Goal: Information Seeking & Learning: Compare options

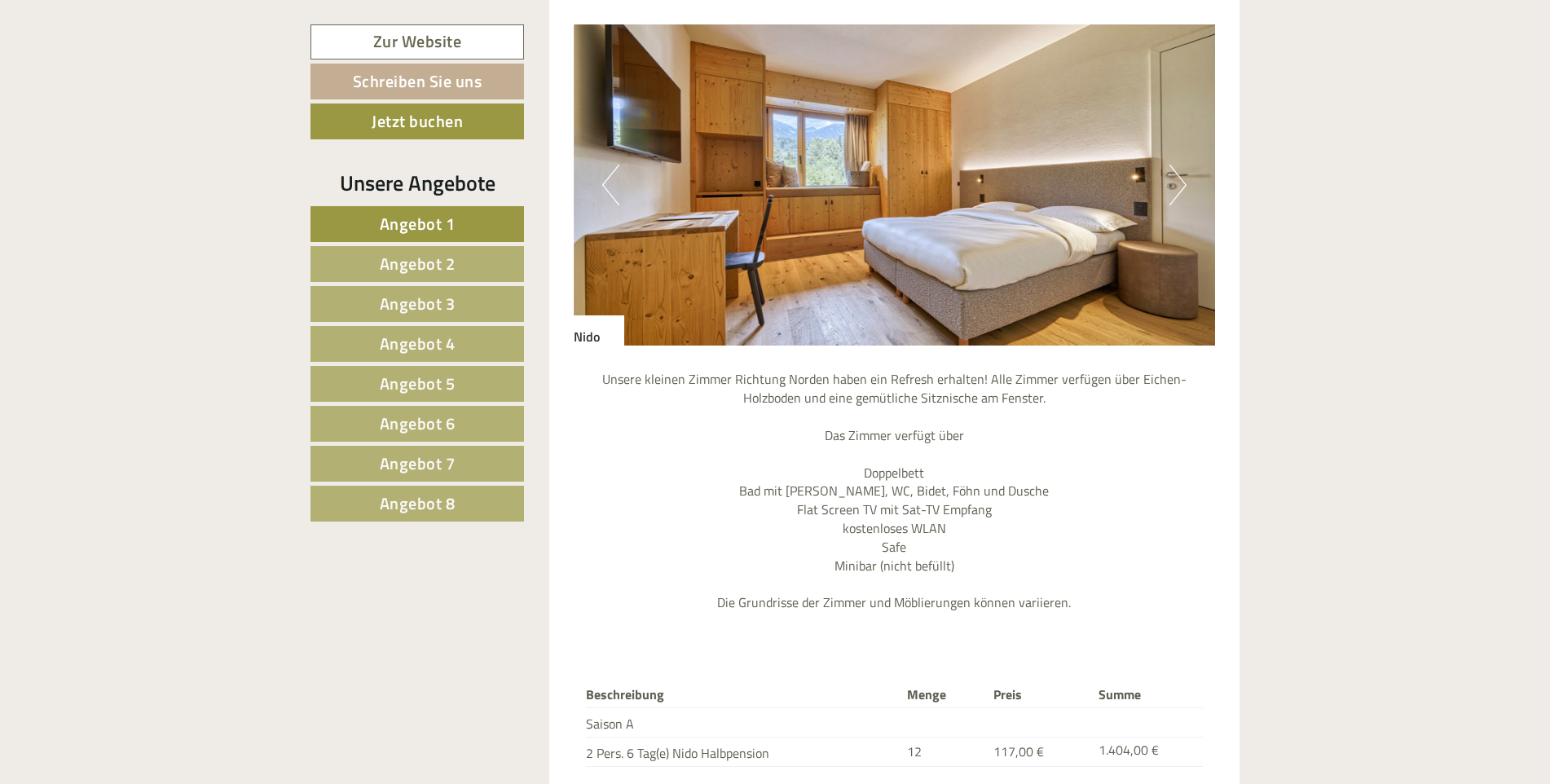
scroll to position [1630, 0]
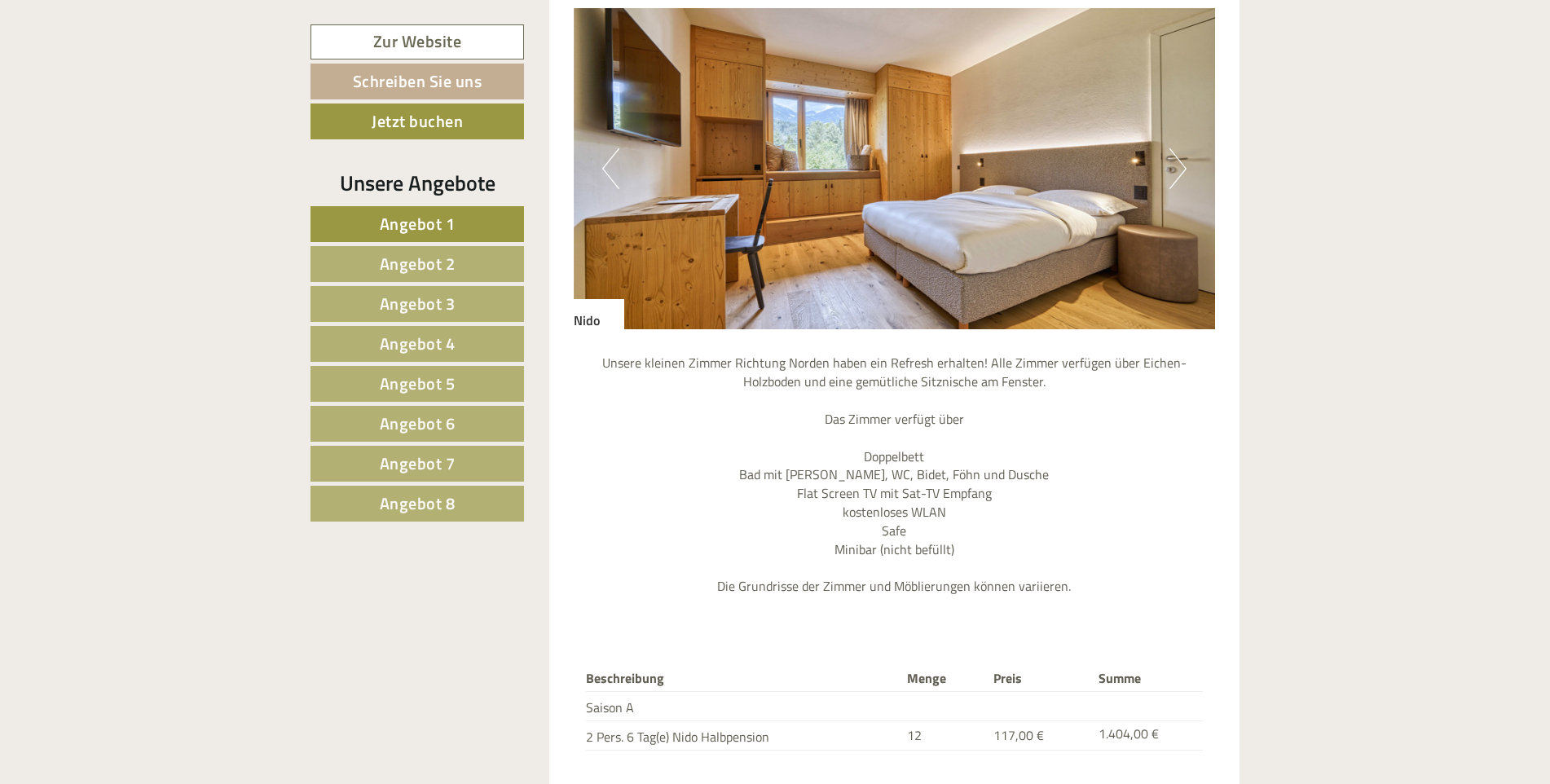
click at [410, 260] on span "Angebot 2" at bounding box center [418, 264] width 76 height 26
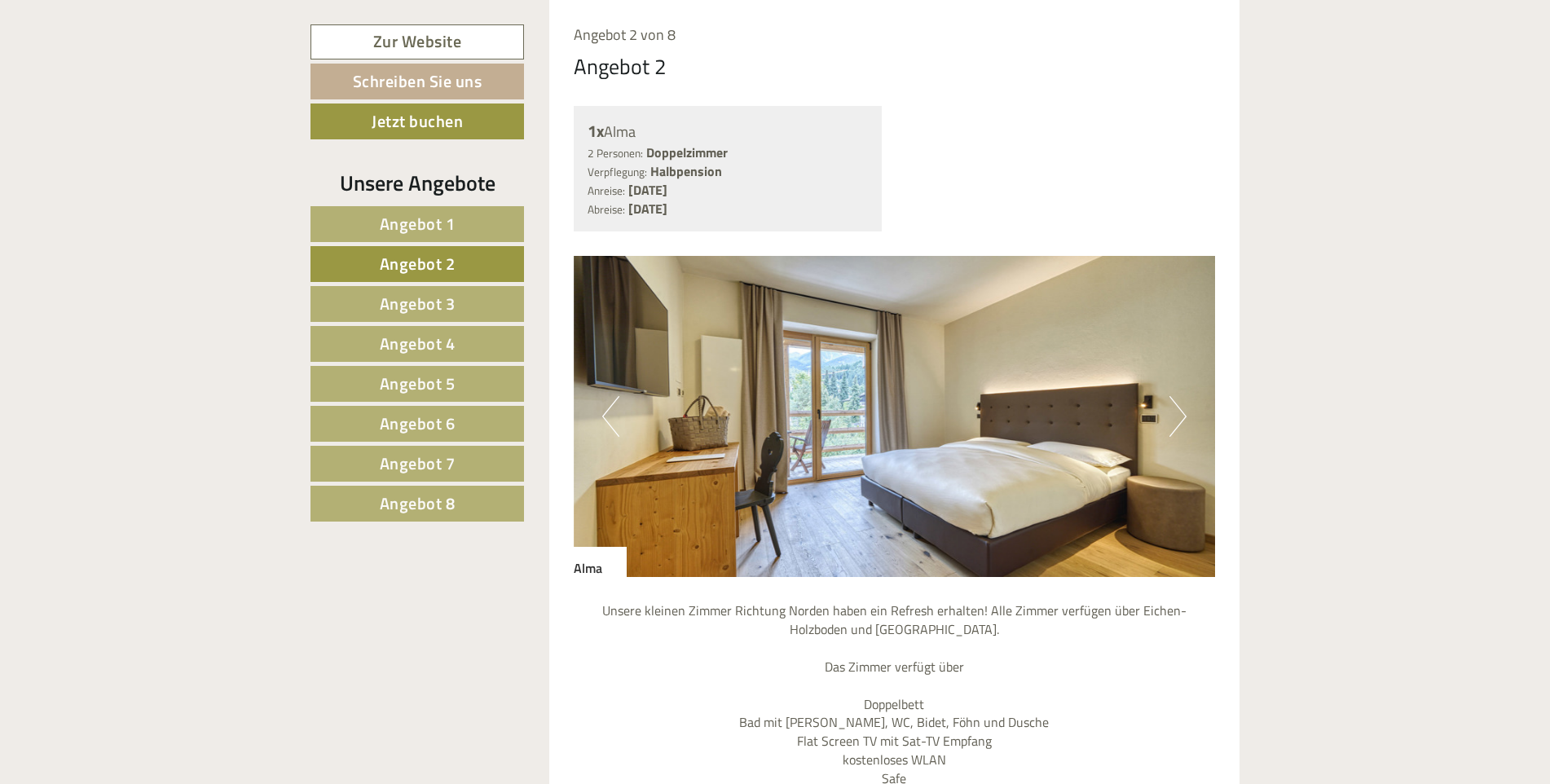
click at [423, 305] on span "Angebot 3" at bounding box center [418, 303] width 76 height 26
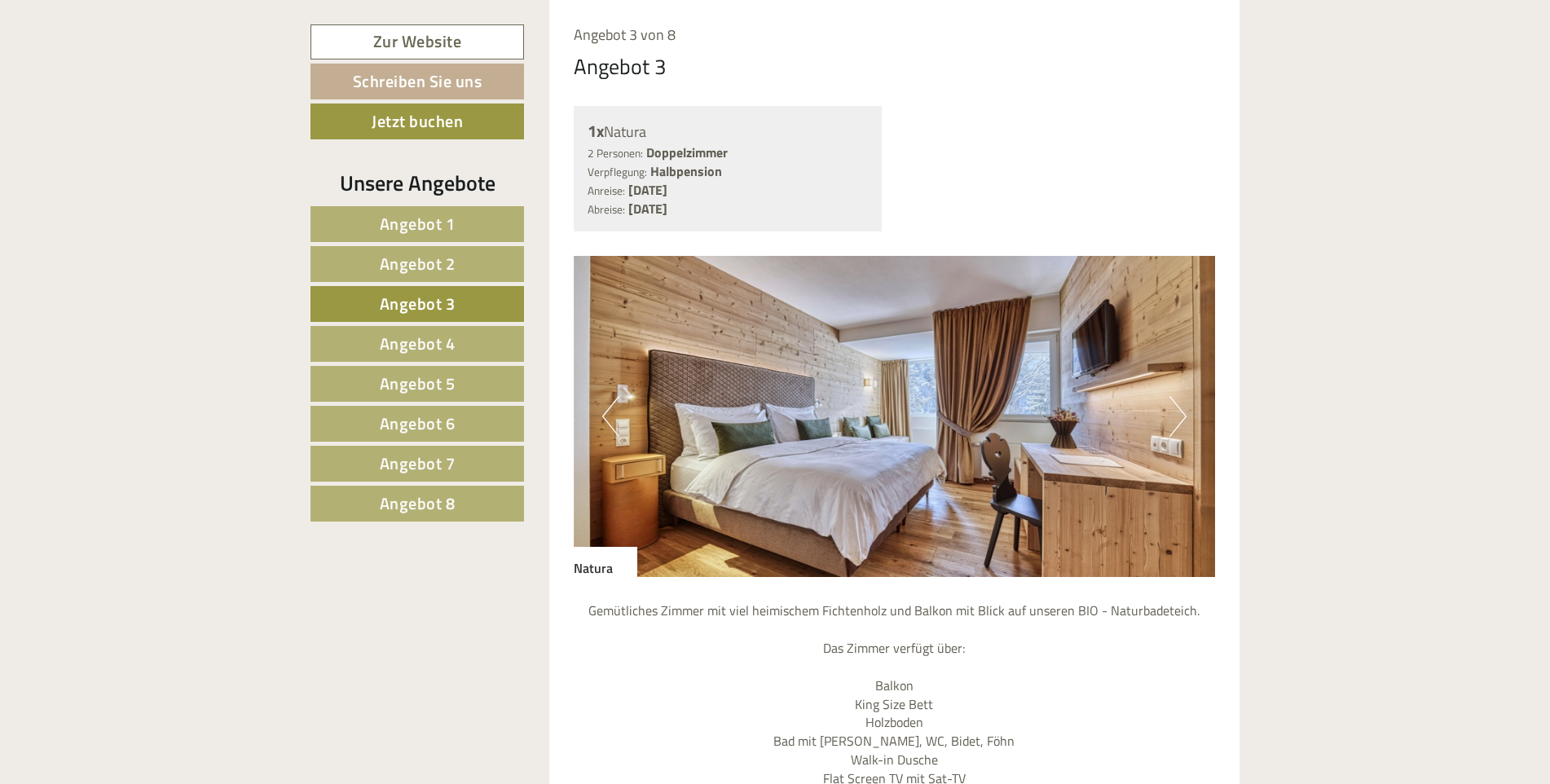
click at [430, 271] on span "Angebot 2" at bounding box center [418, 264] width 76 height 26
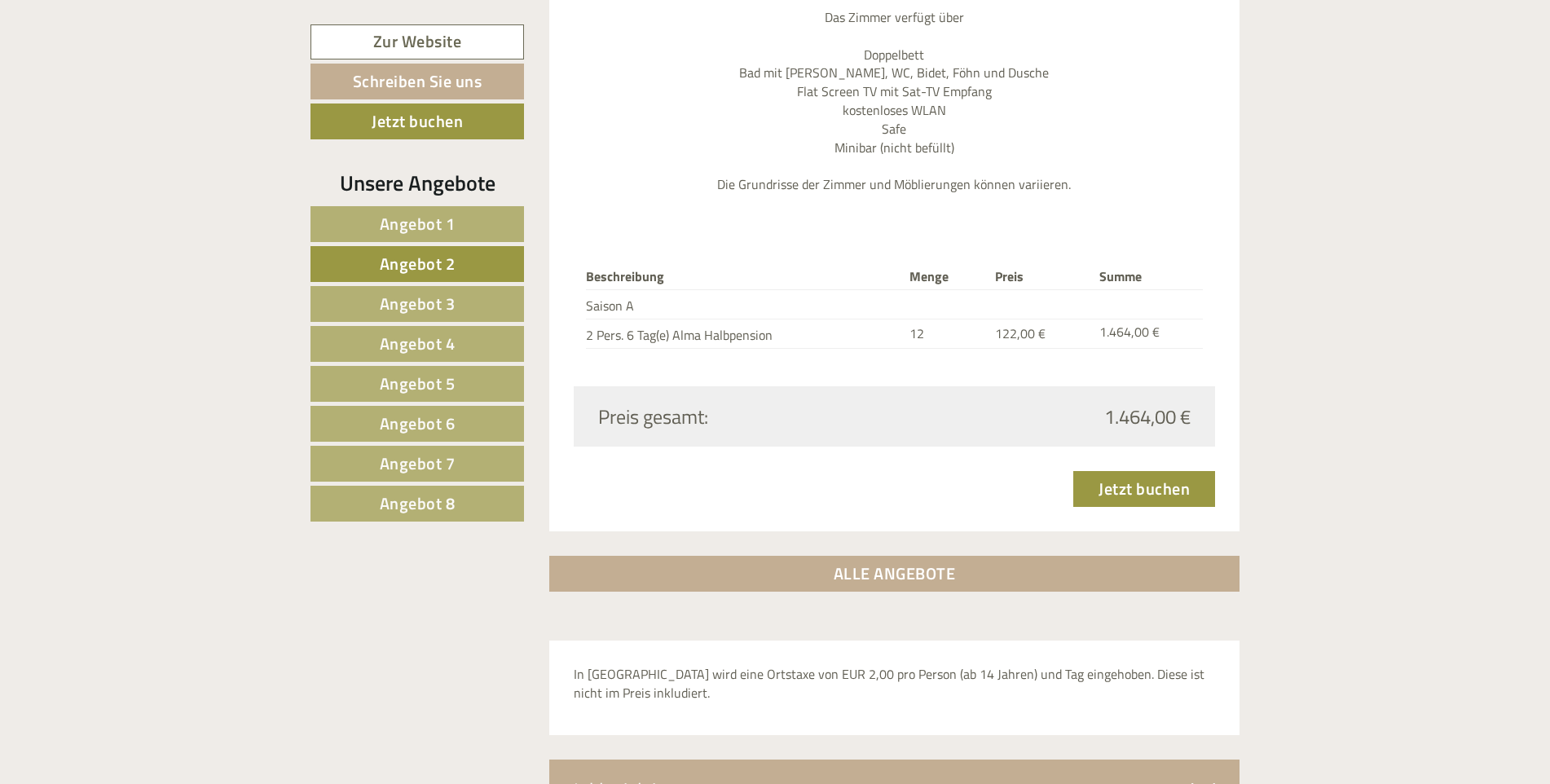
scroll to position [2034, 0]
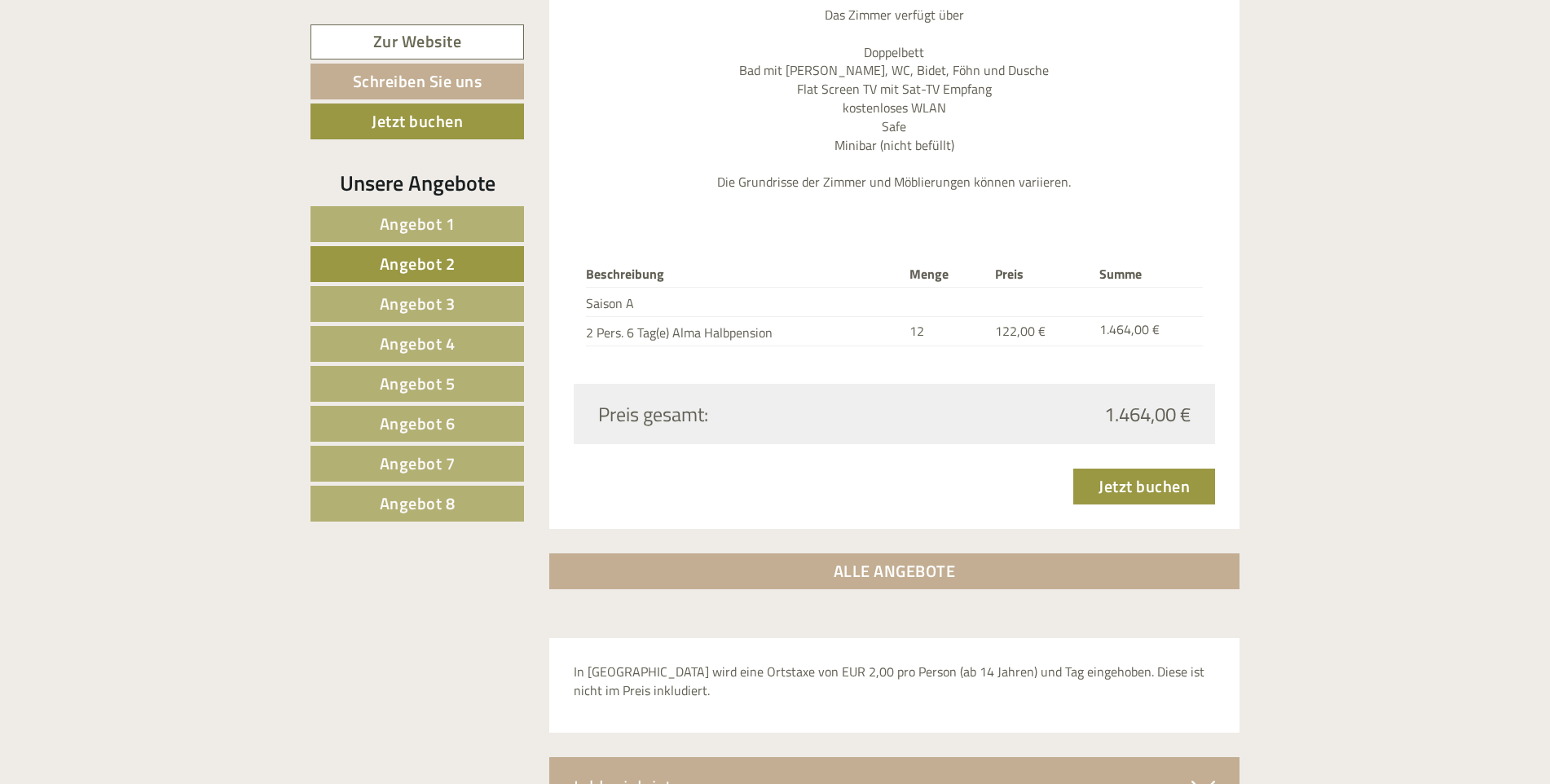
click at [426, 304] on span "Angebot 3" at bounding box center [418, 303] width 76 height 26
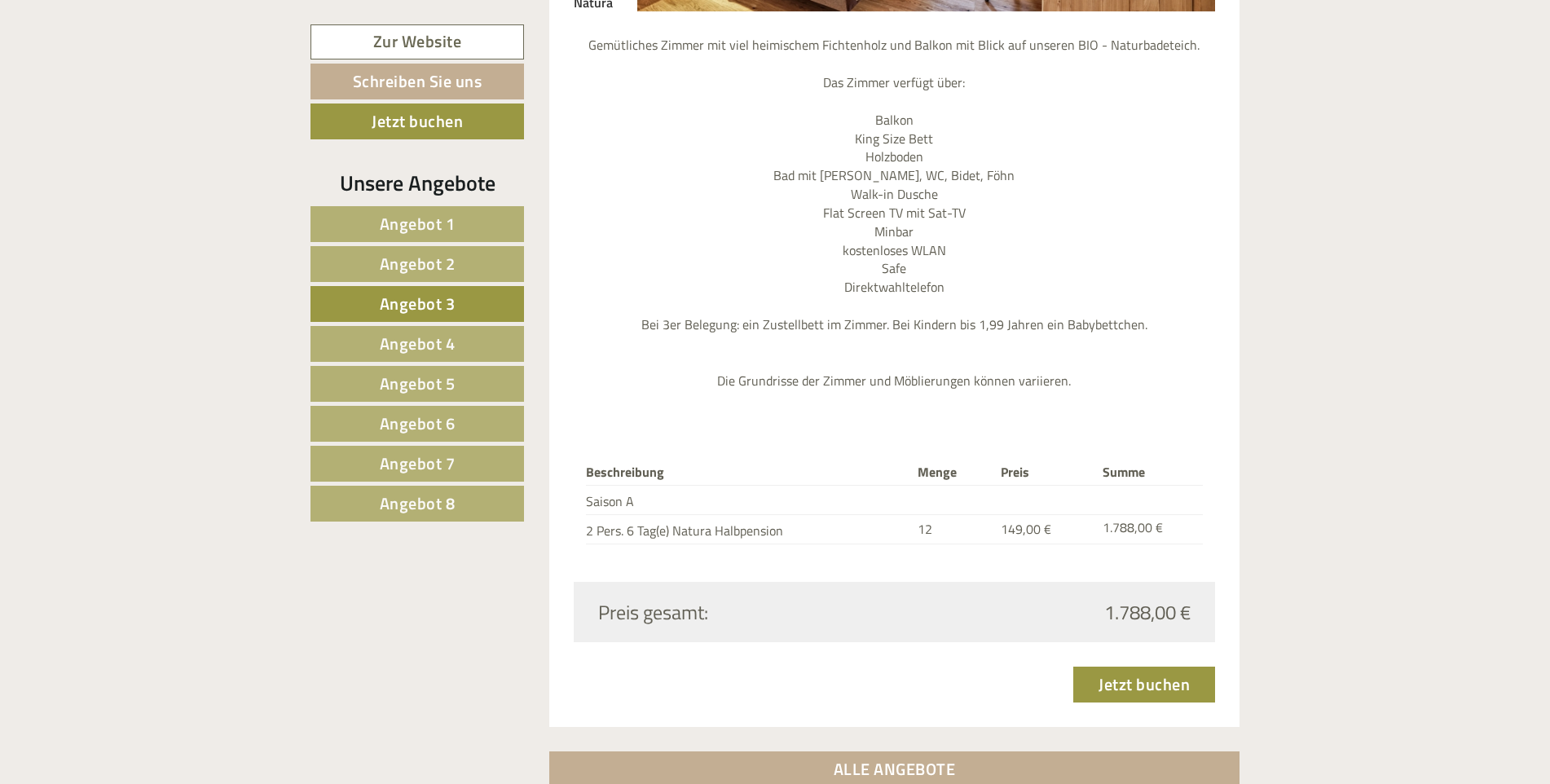
scroll to position [1871, 0]
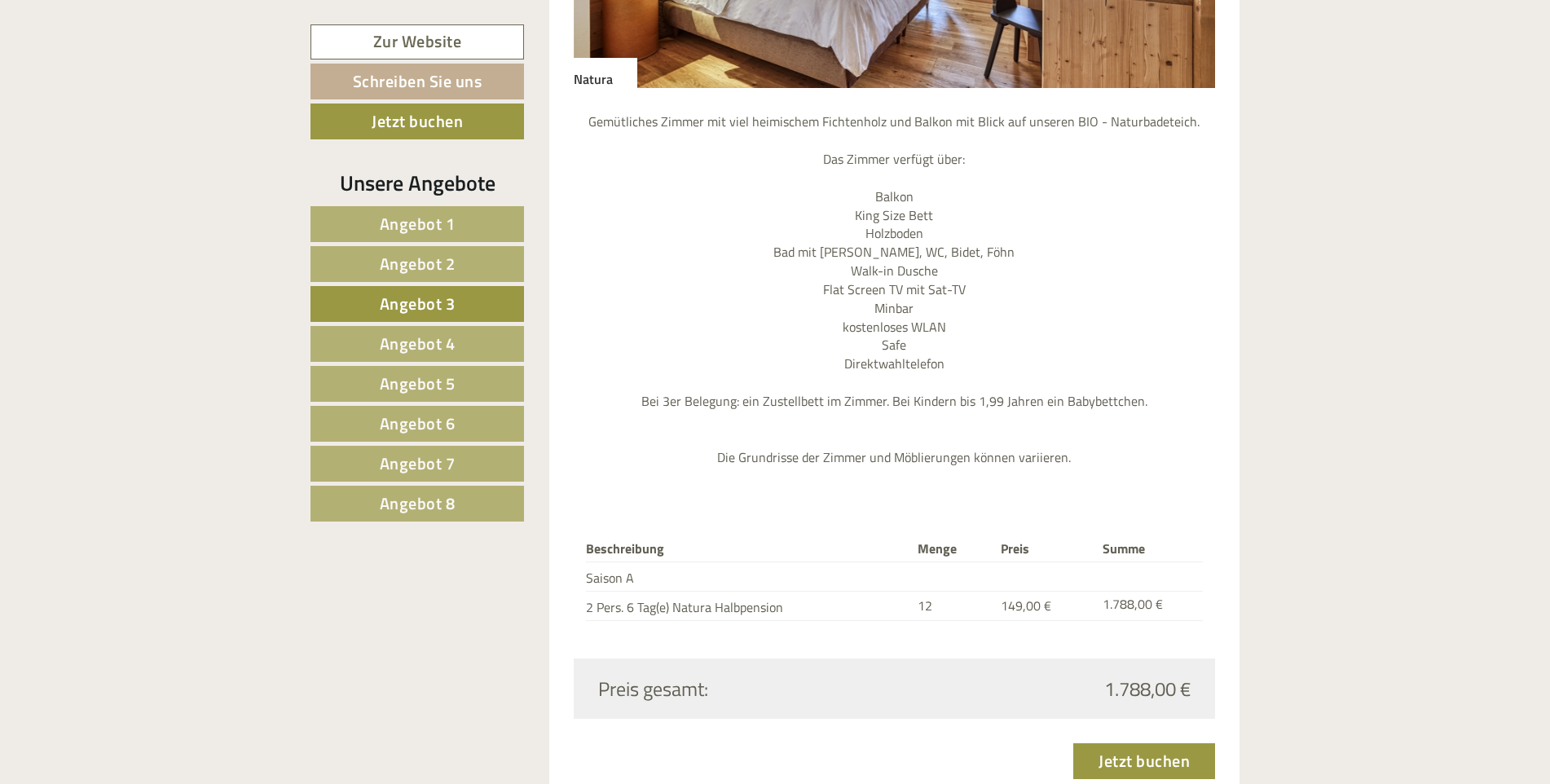
click at [425, 341] on span "Angebot 4" at bounding box center [418, 344] width 76 height 26
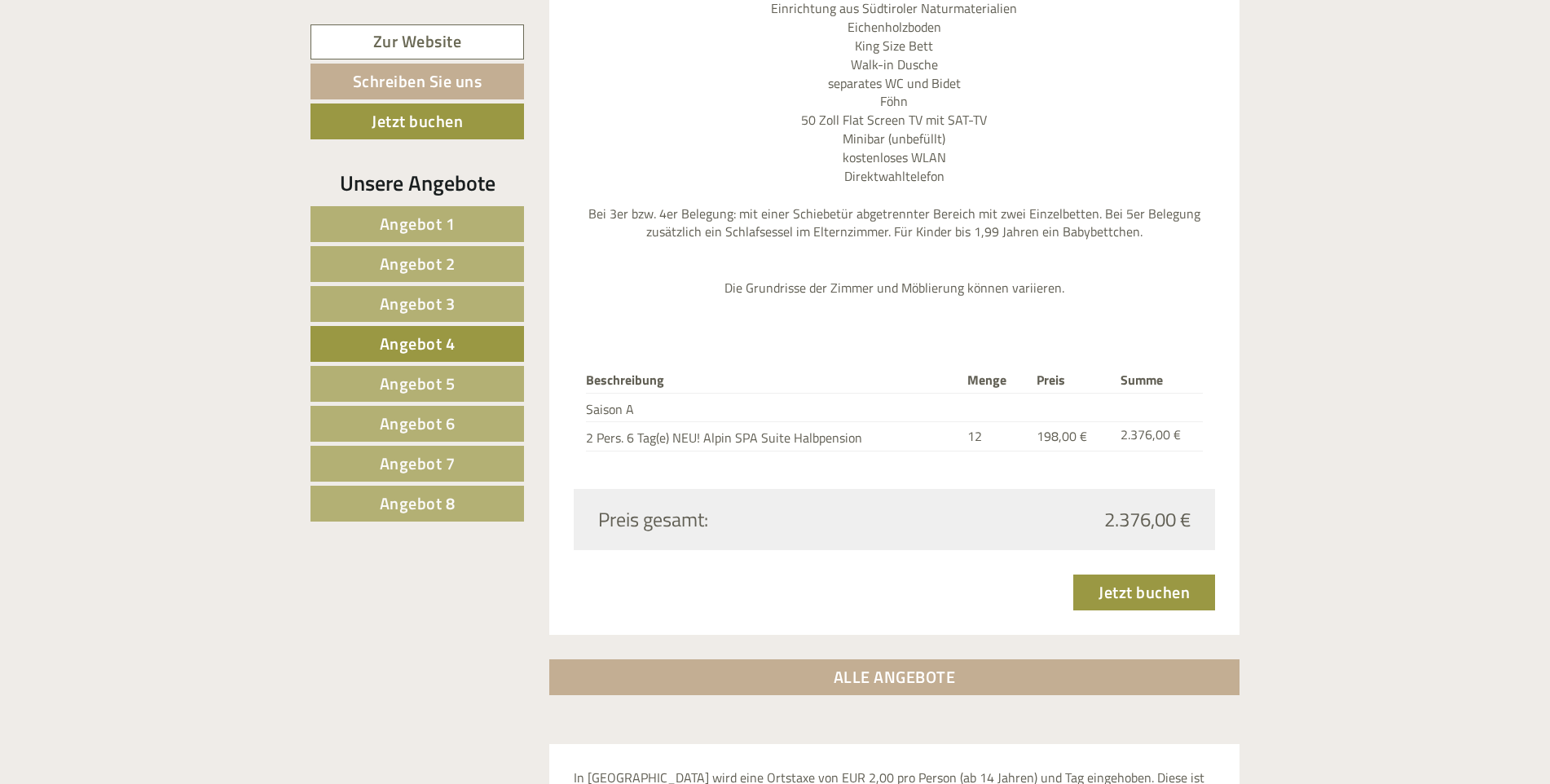
scroll to position [2115, 0]
click at [435, 379] on span "Angebot 5" at bounding box center [418, 384] width 76 height 26
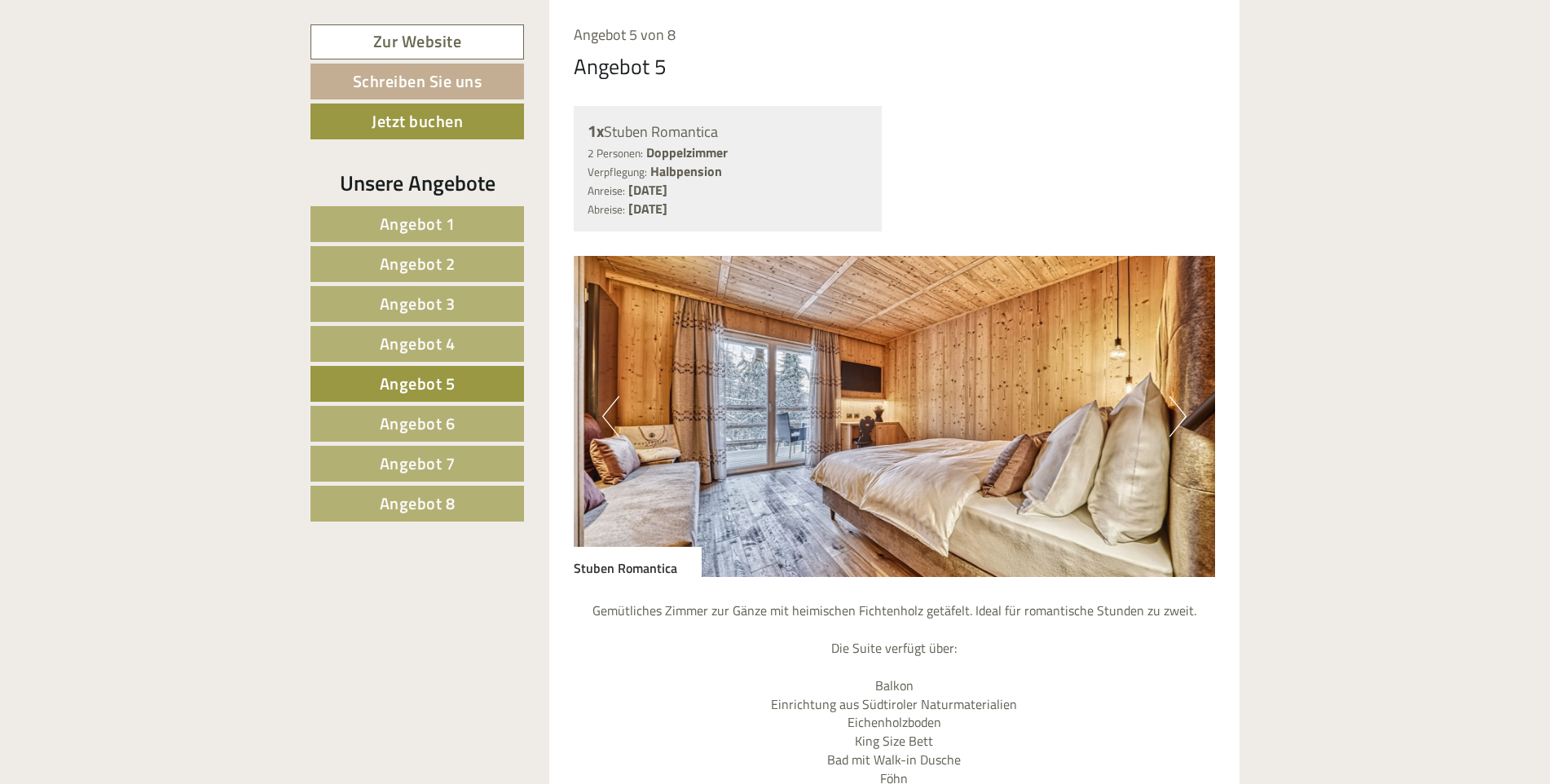
click at [414, 421] on span "Angebot 6" at bounding box center [418, 423] width 76 height 26
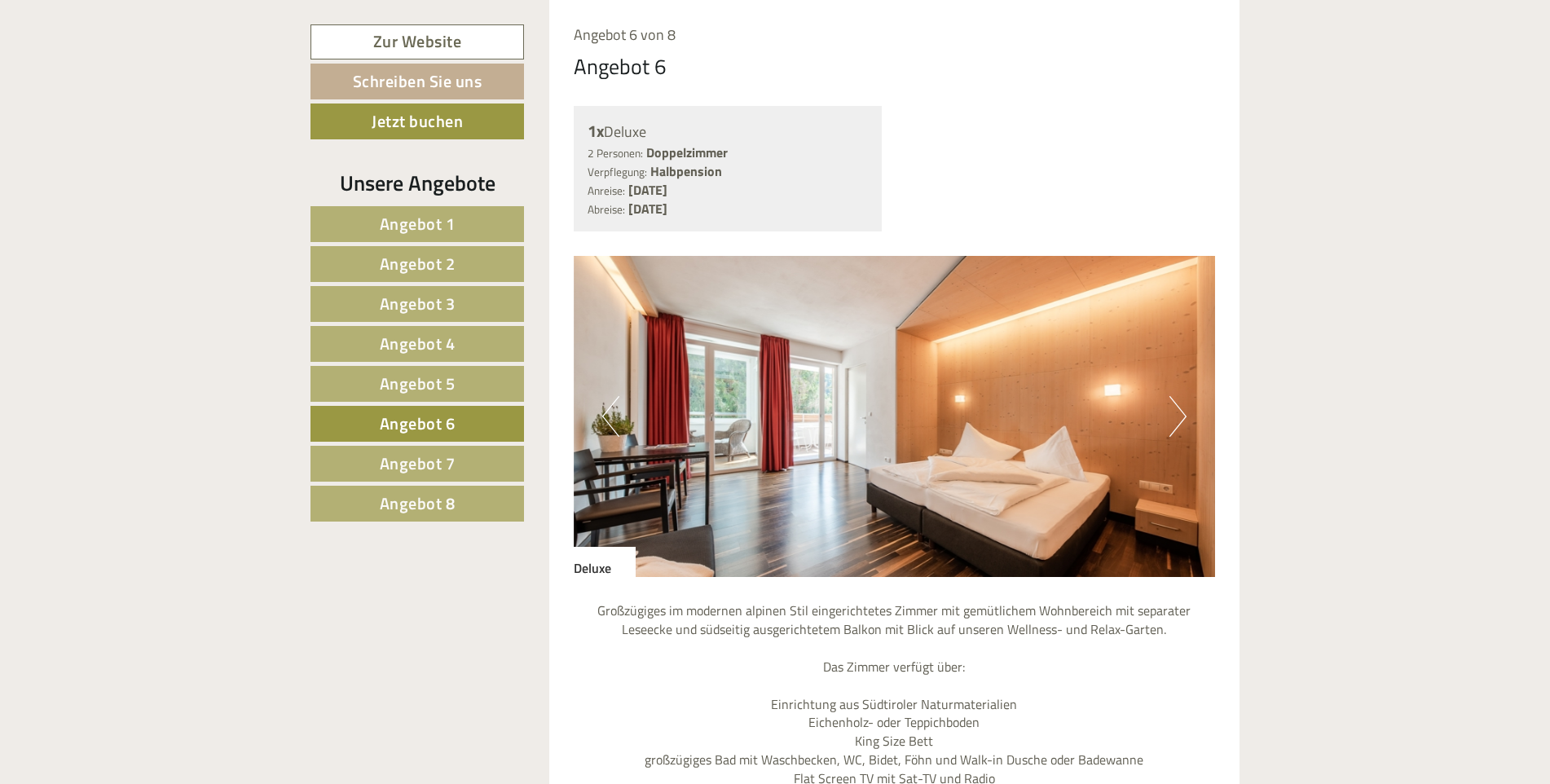
click at [400, 457] on span "Angebot 7" at bounding box center [418, 463] width 76 height 26
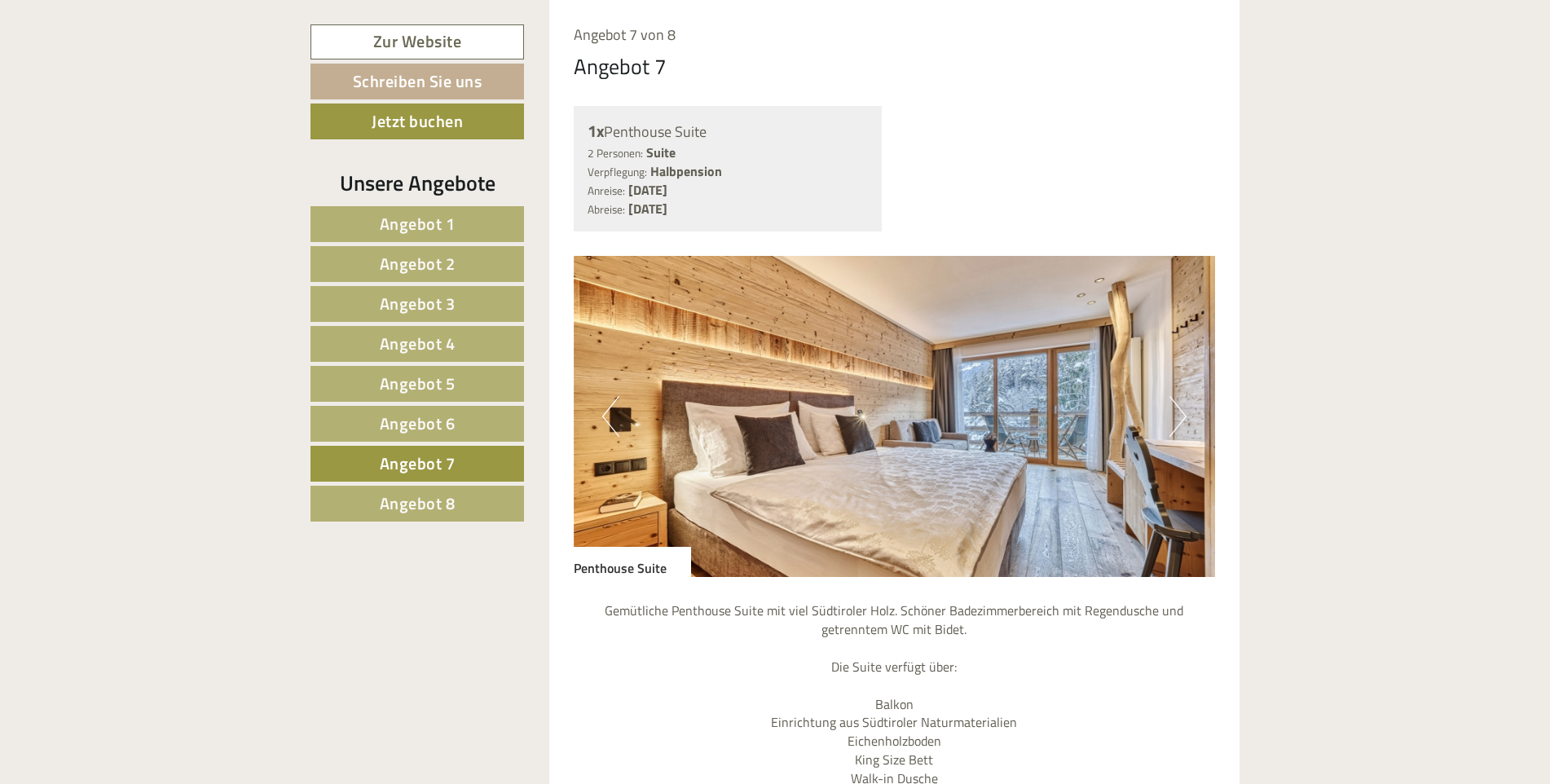
click at [401, 499] on span "Angebot 8" at bounding box center [418, 503] width 76 height 26
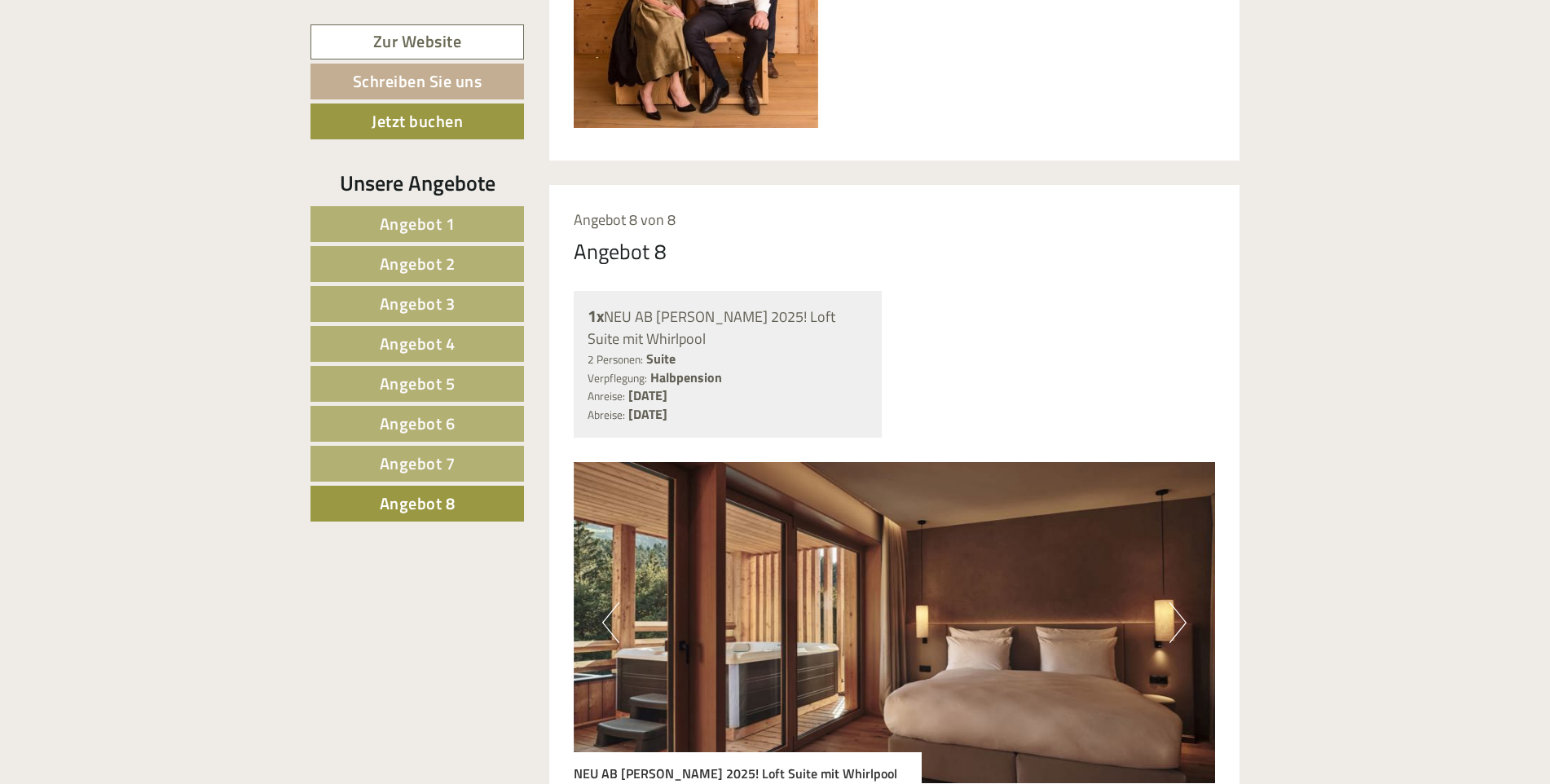
scroll to position [975, 0]
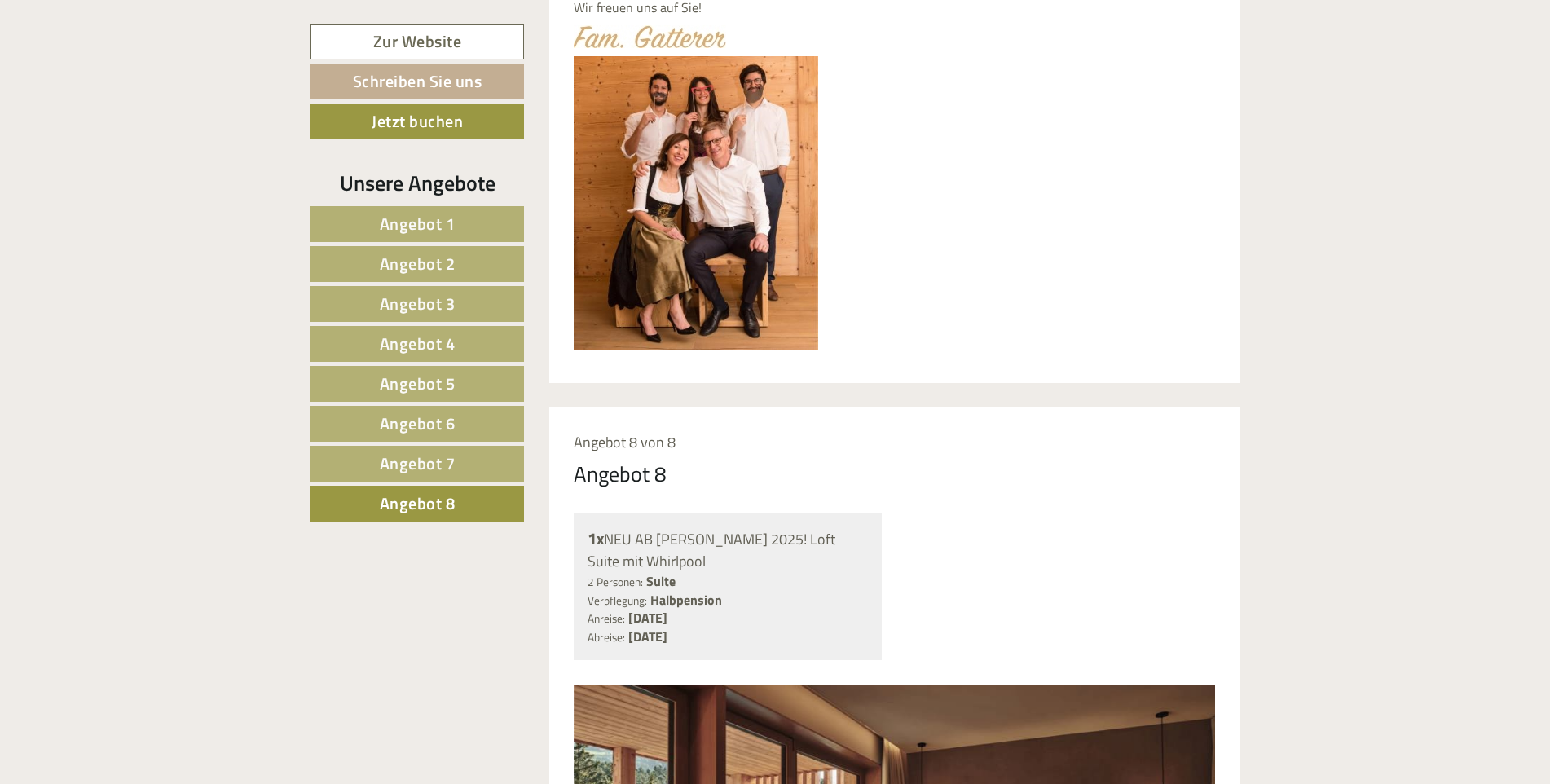
click at [439, 222] on span "Angebot 1" at bounding box center [418, 224] width 76 height 26
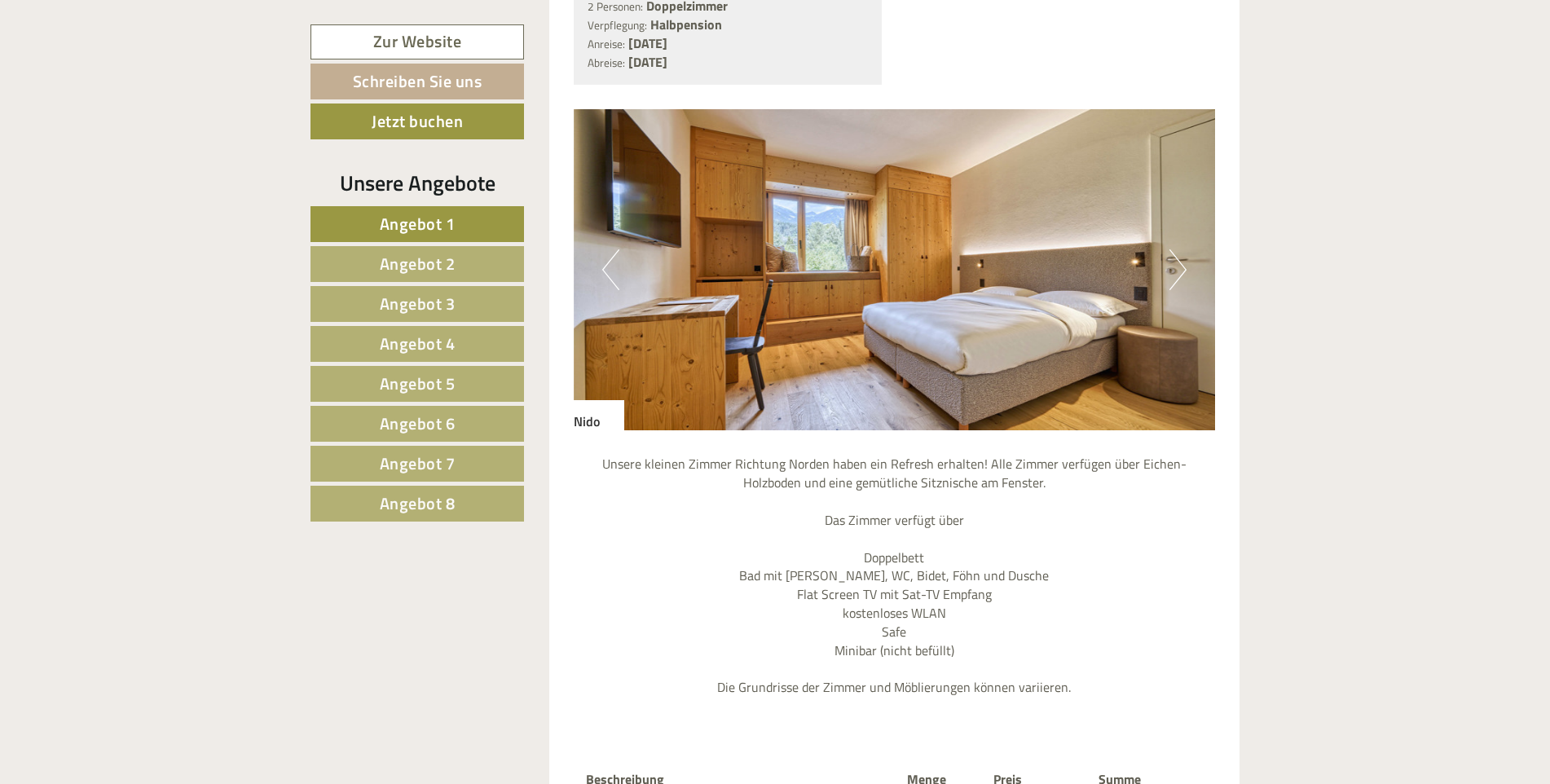
scroll to position [1545, 0]
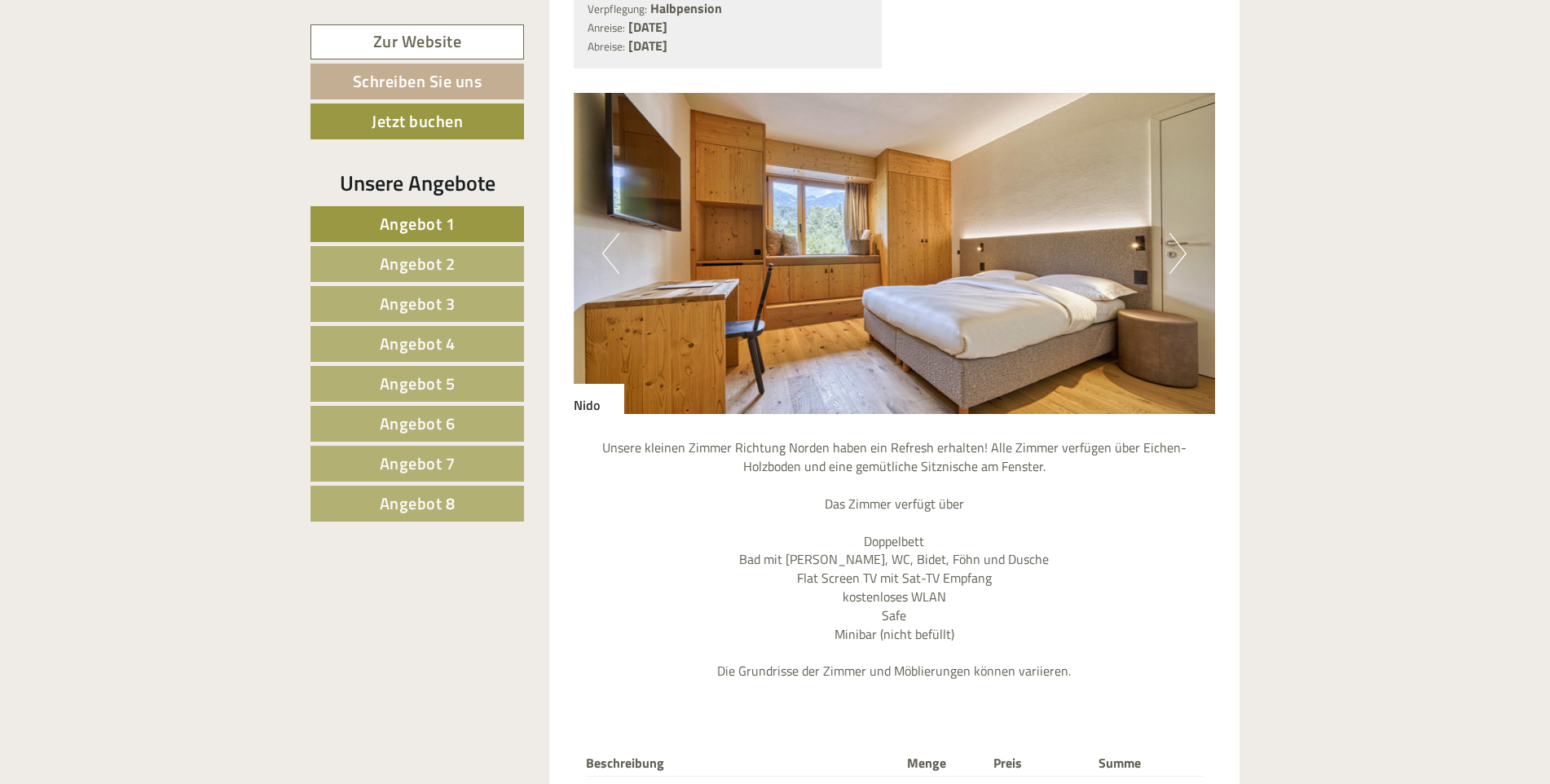
click at [392, 261] on span "Angebot 2" at bounding box center [418, 264] width 76 height 26
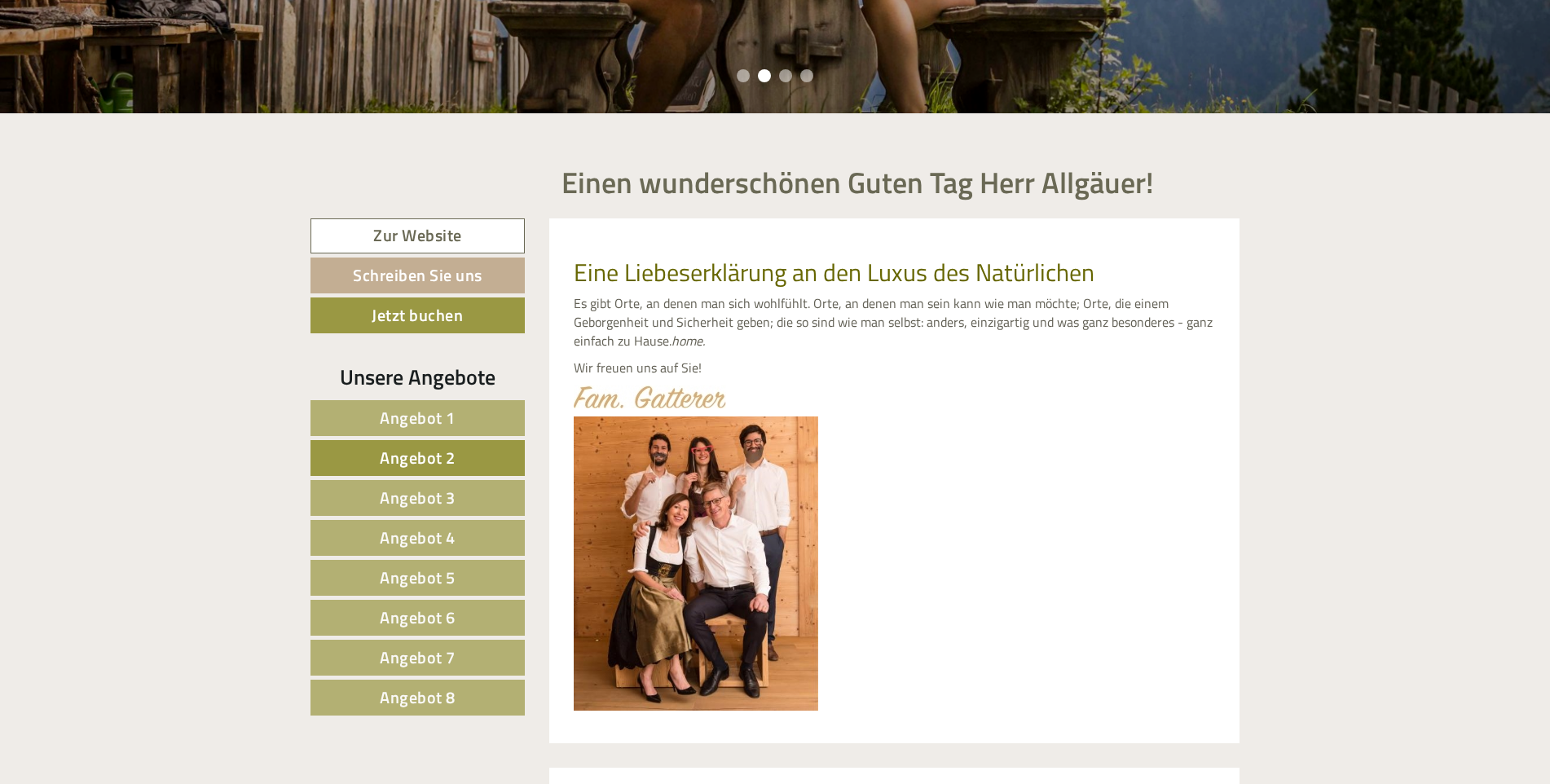
scroll to position [652, 0]
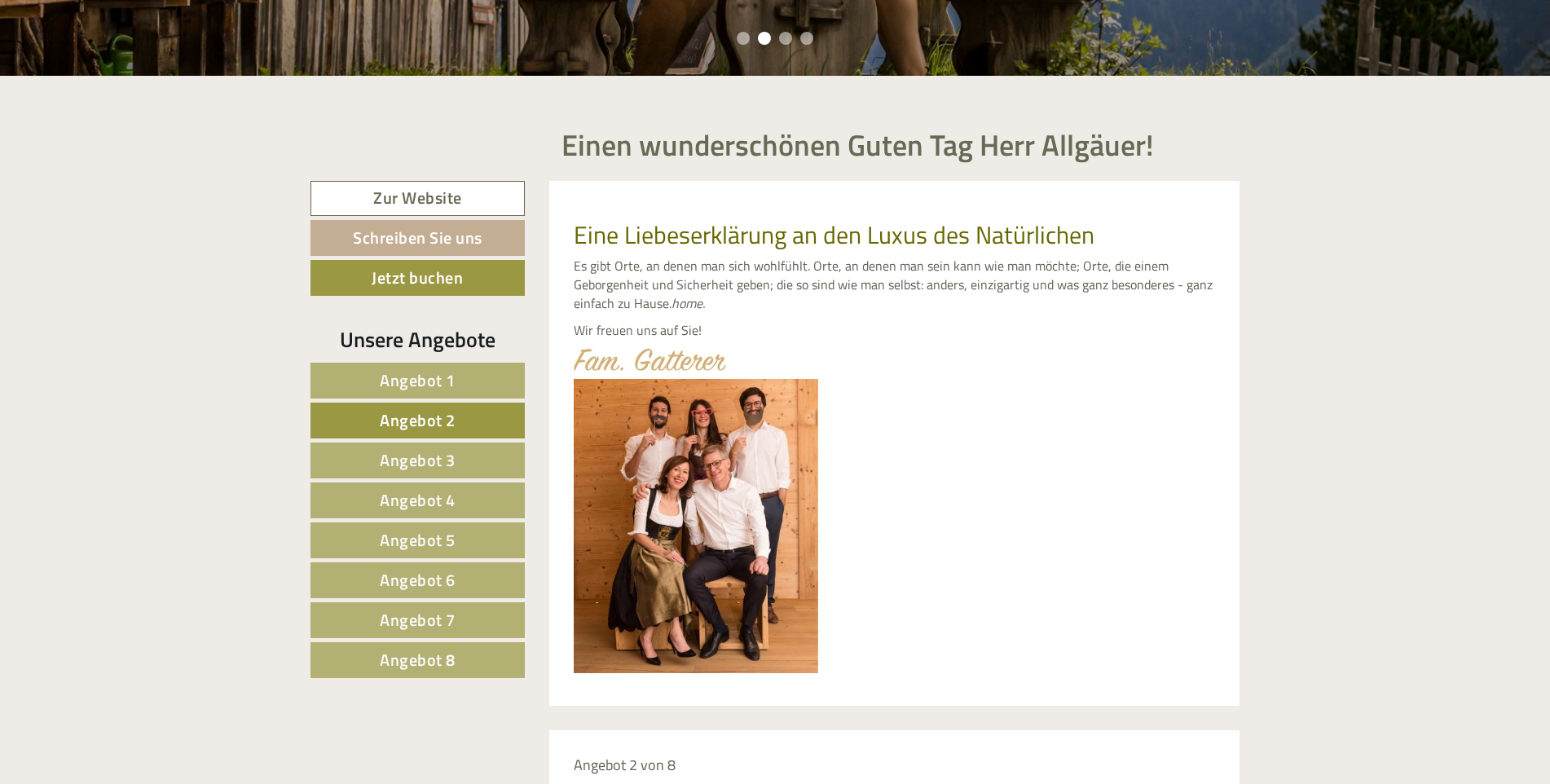
click at [456, 381] on link "Angebot 1" at bounding box center [418, 380] width 215 height 36
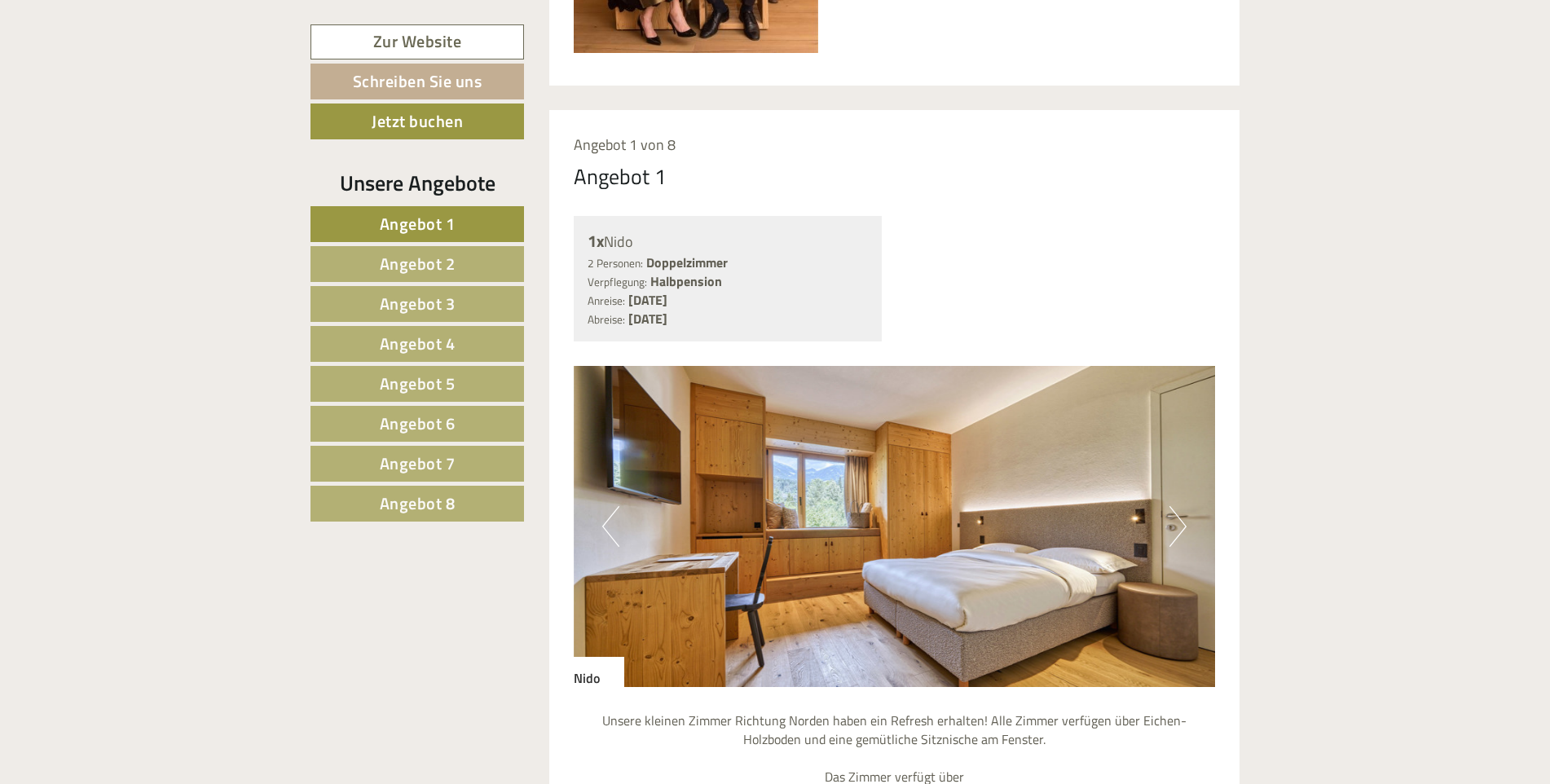
scroll to position [1300, 0]
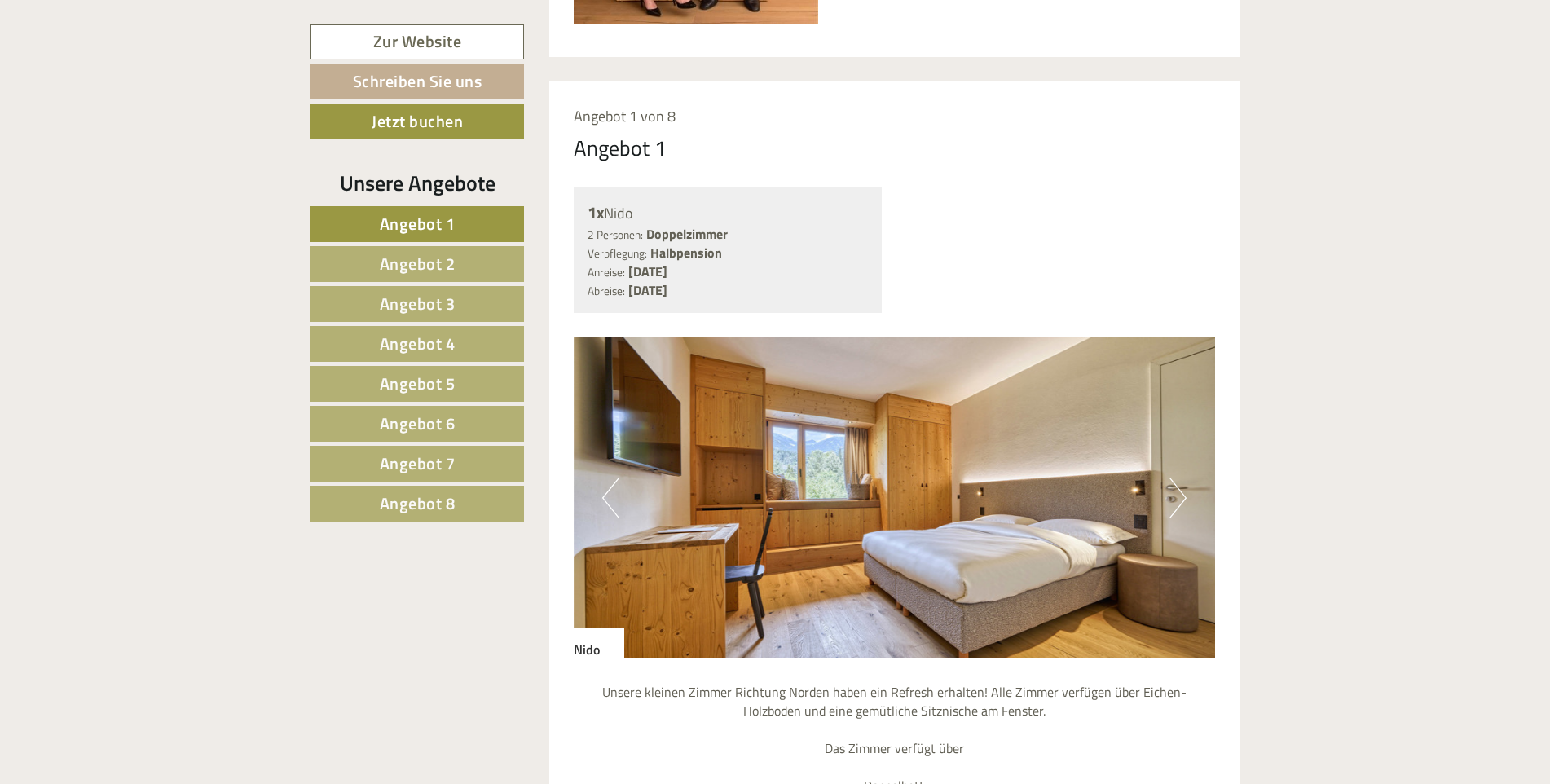
click at [1177, 492] on button "Next" at bounding box center [1178, 498] width 17 height 41
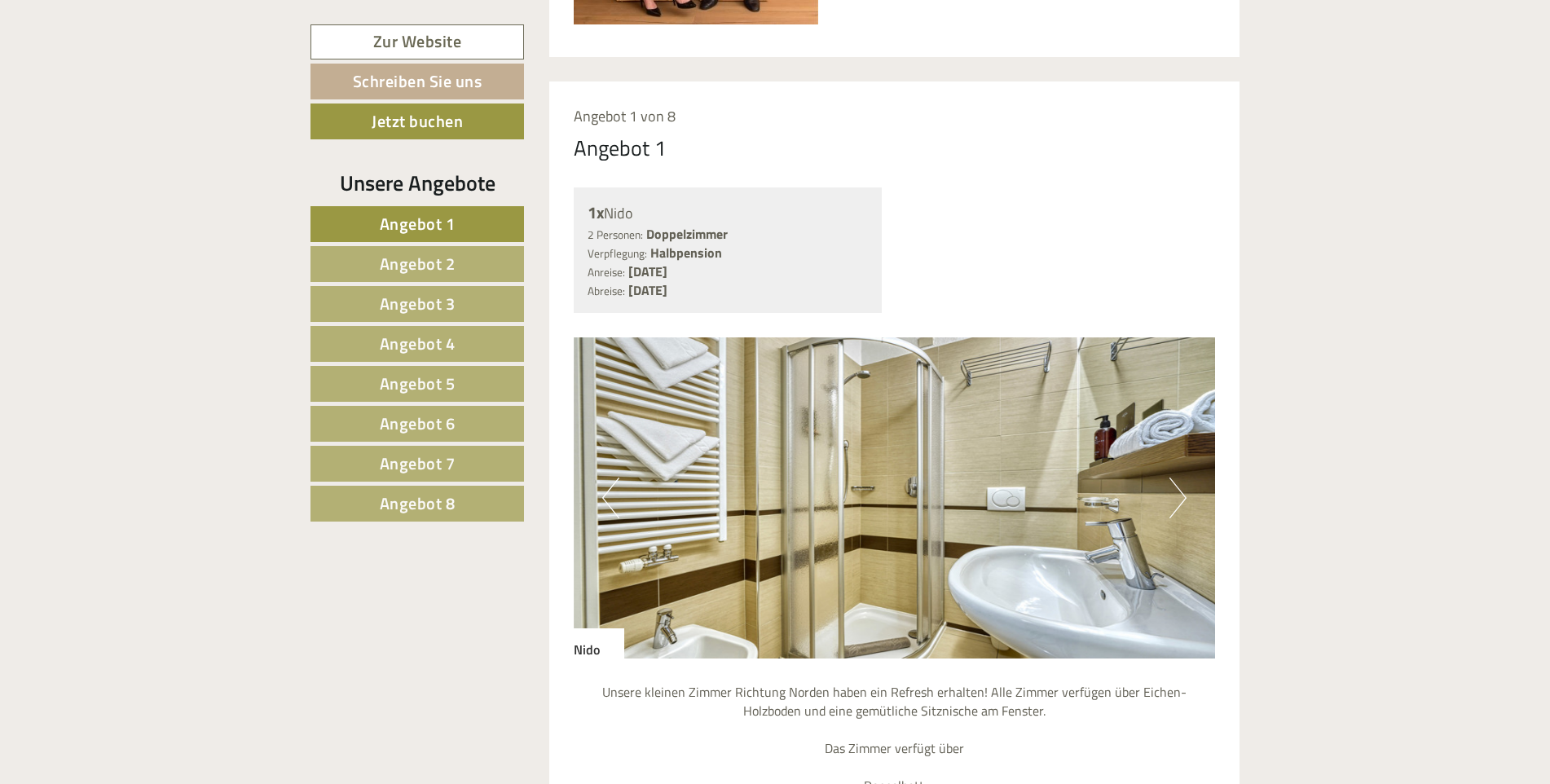
click at [422, 268] on span "Angebot 2" at bounding box center [418, 264] width 76 height 26
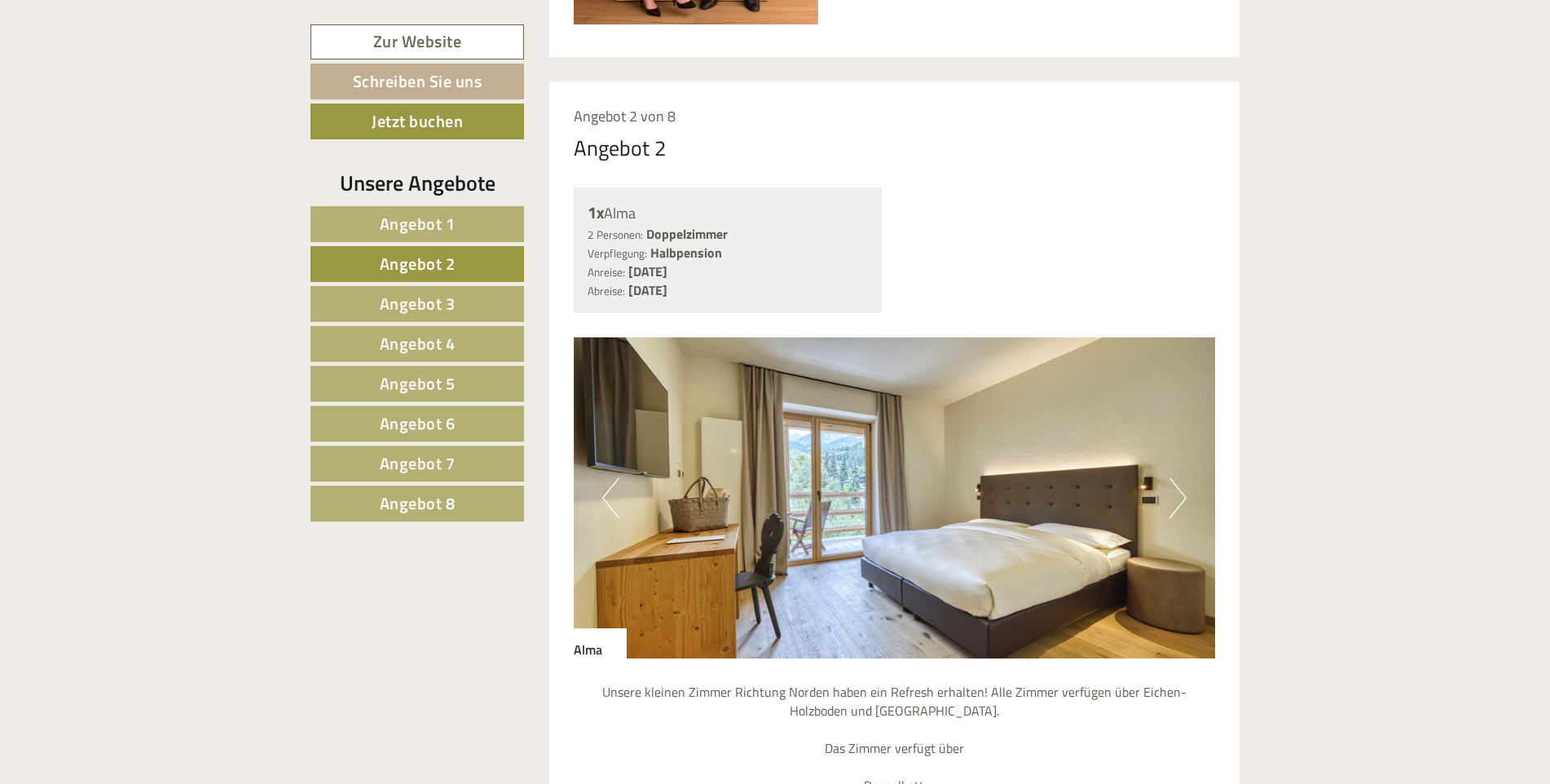
scroll to position [1383, 0]
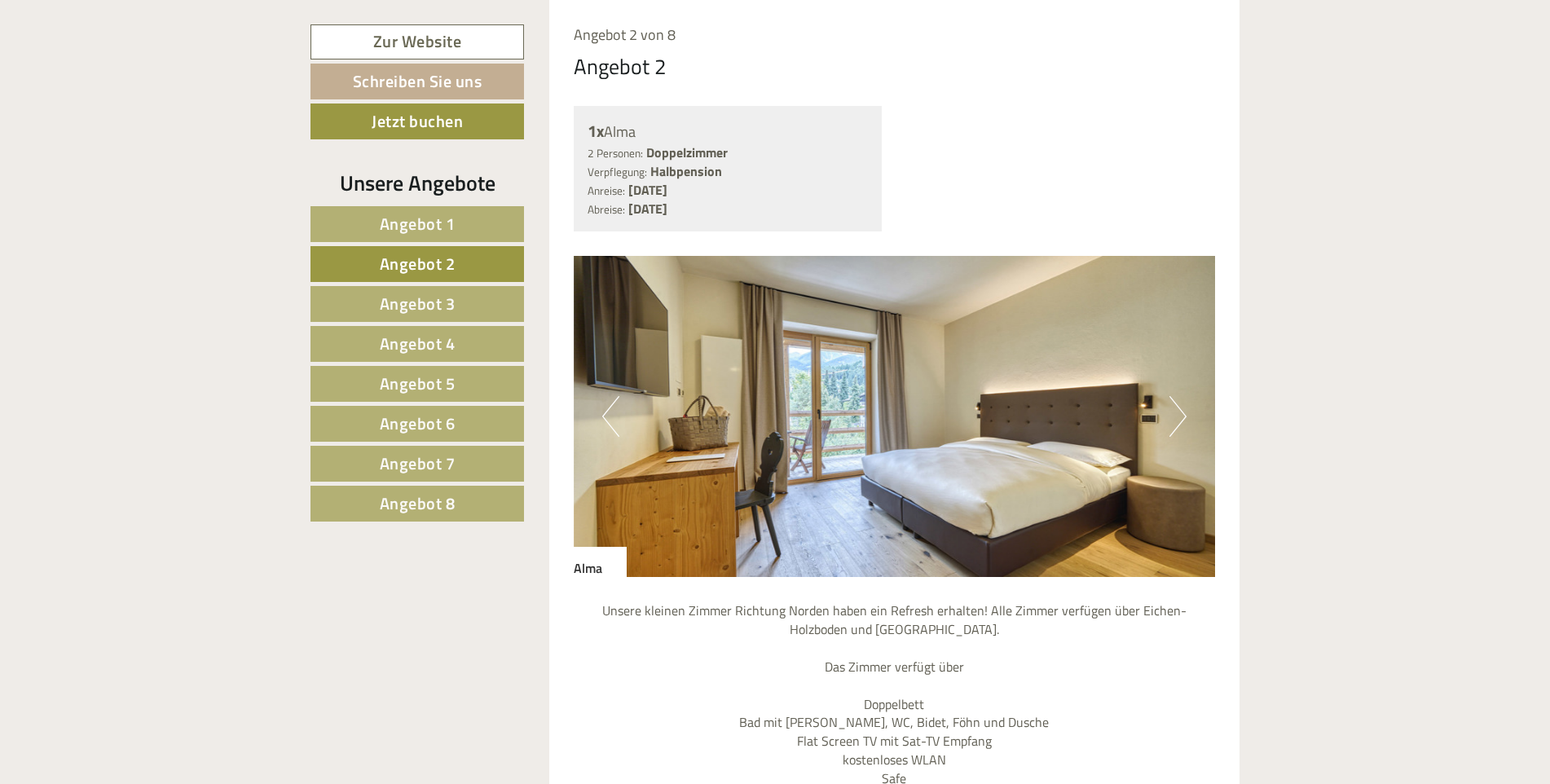
click at [432, 463] on span "Angebot 7" at bounding box center [418, 463] width 76 height 26
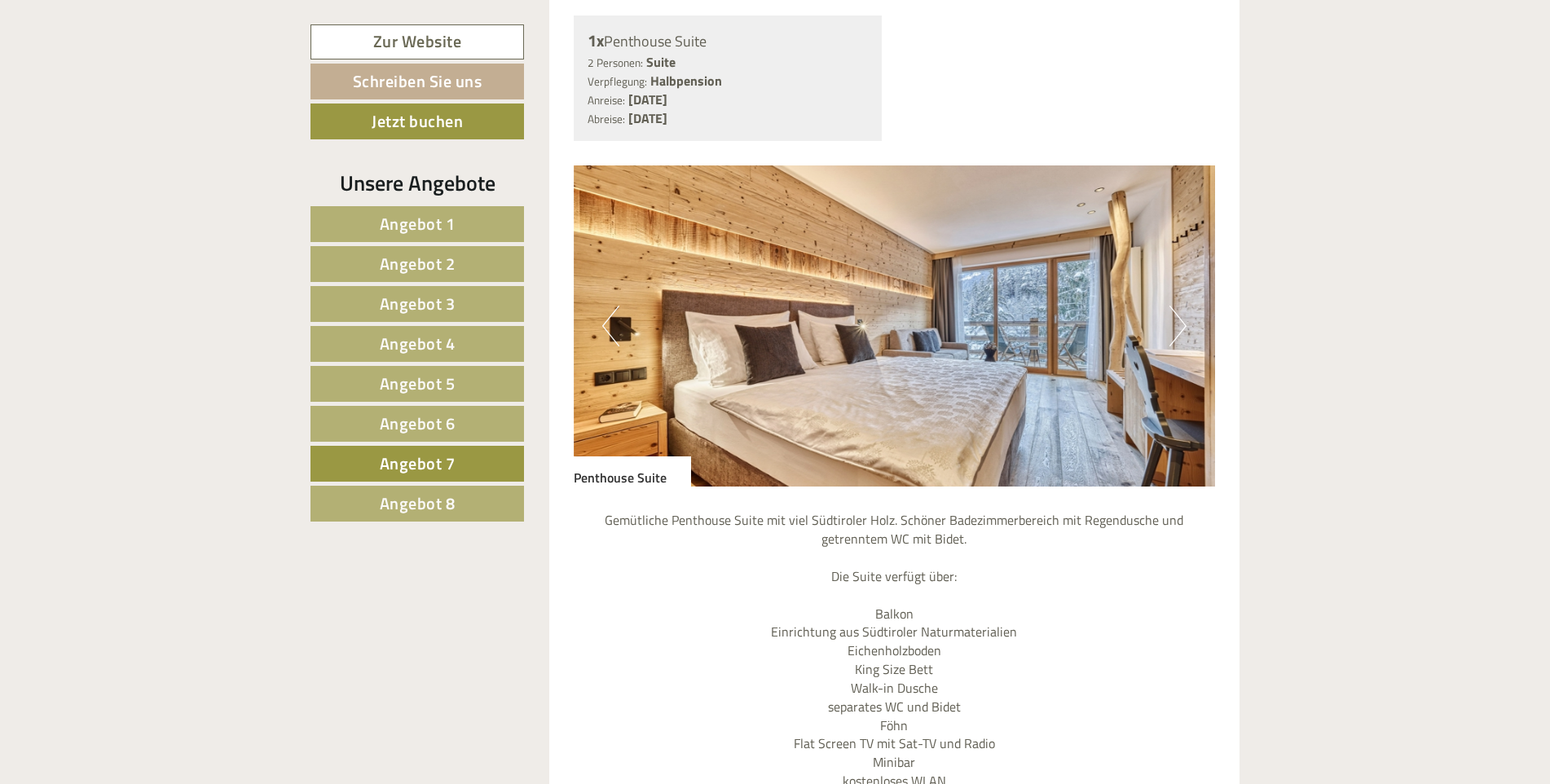
scroll to position [1464, 0]
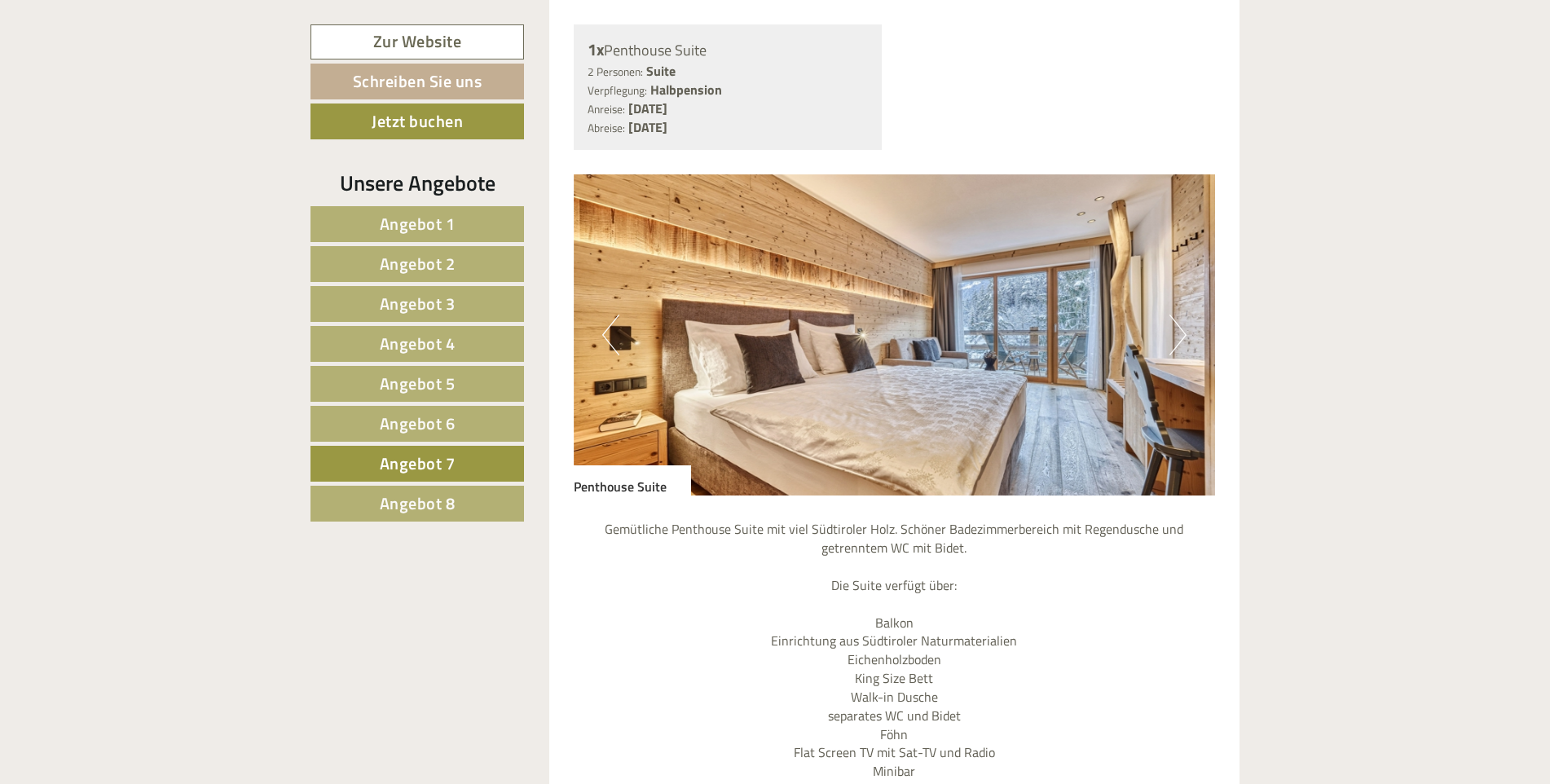
click at [1178, 336] on button "Next" at bounding box center [1178, 334] width 17 height 41
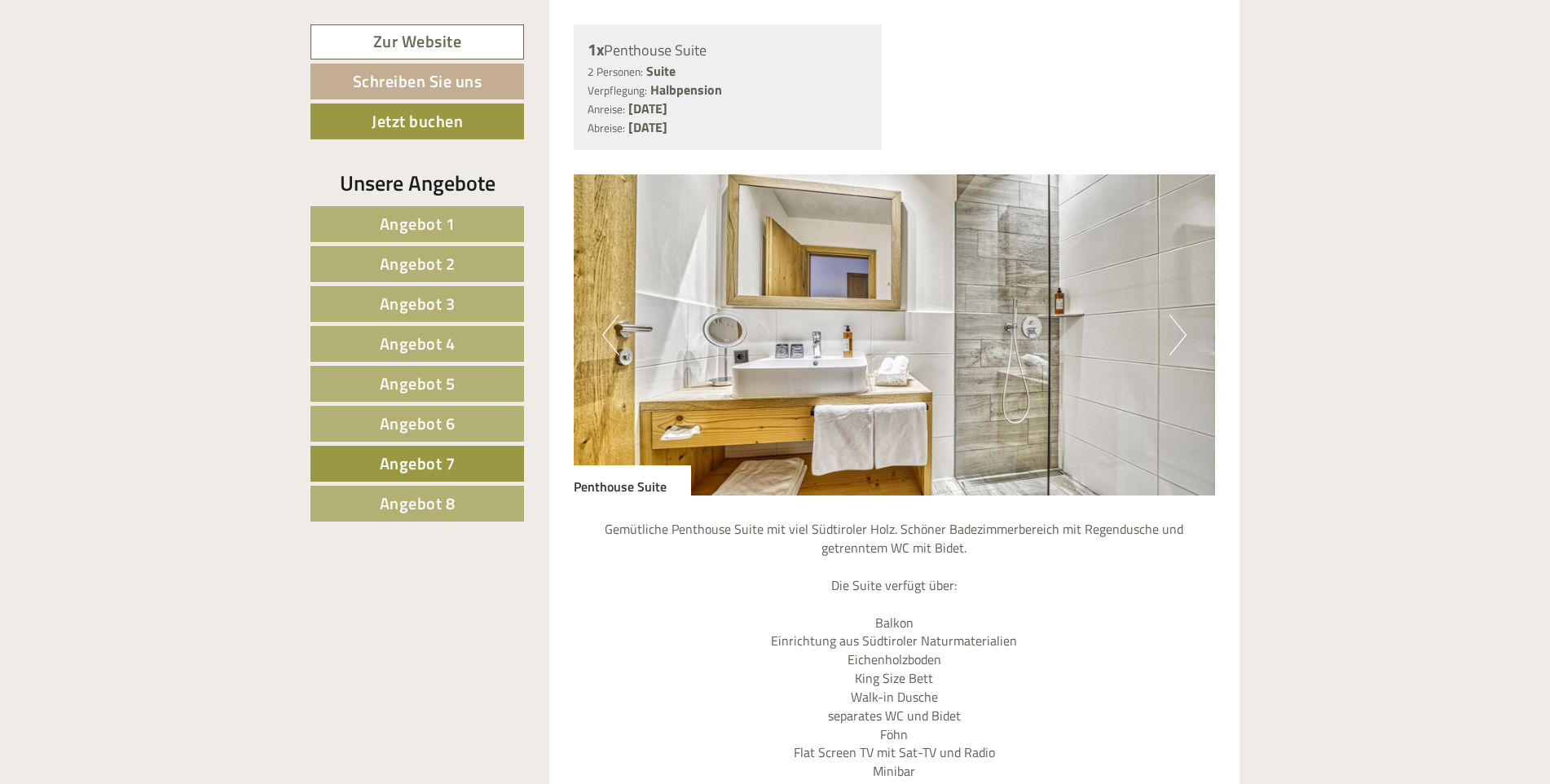
click at [1178, 336] on button "Next" at bounding box center [1178, 334] width 17 height 41
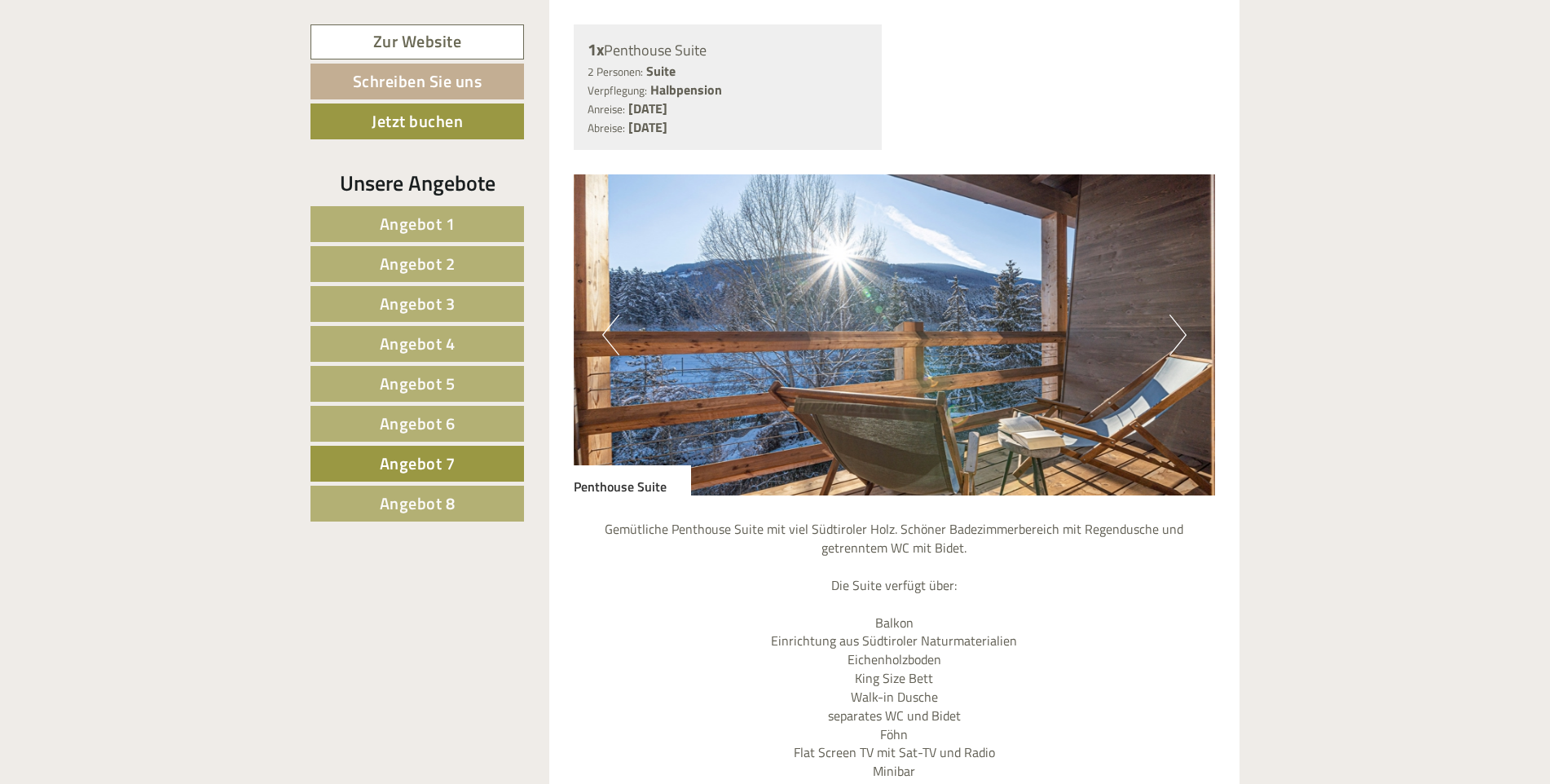
click at [1178, 336] on button "Next" at bounding box center [1178, 334] width 17 height 41
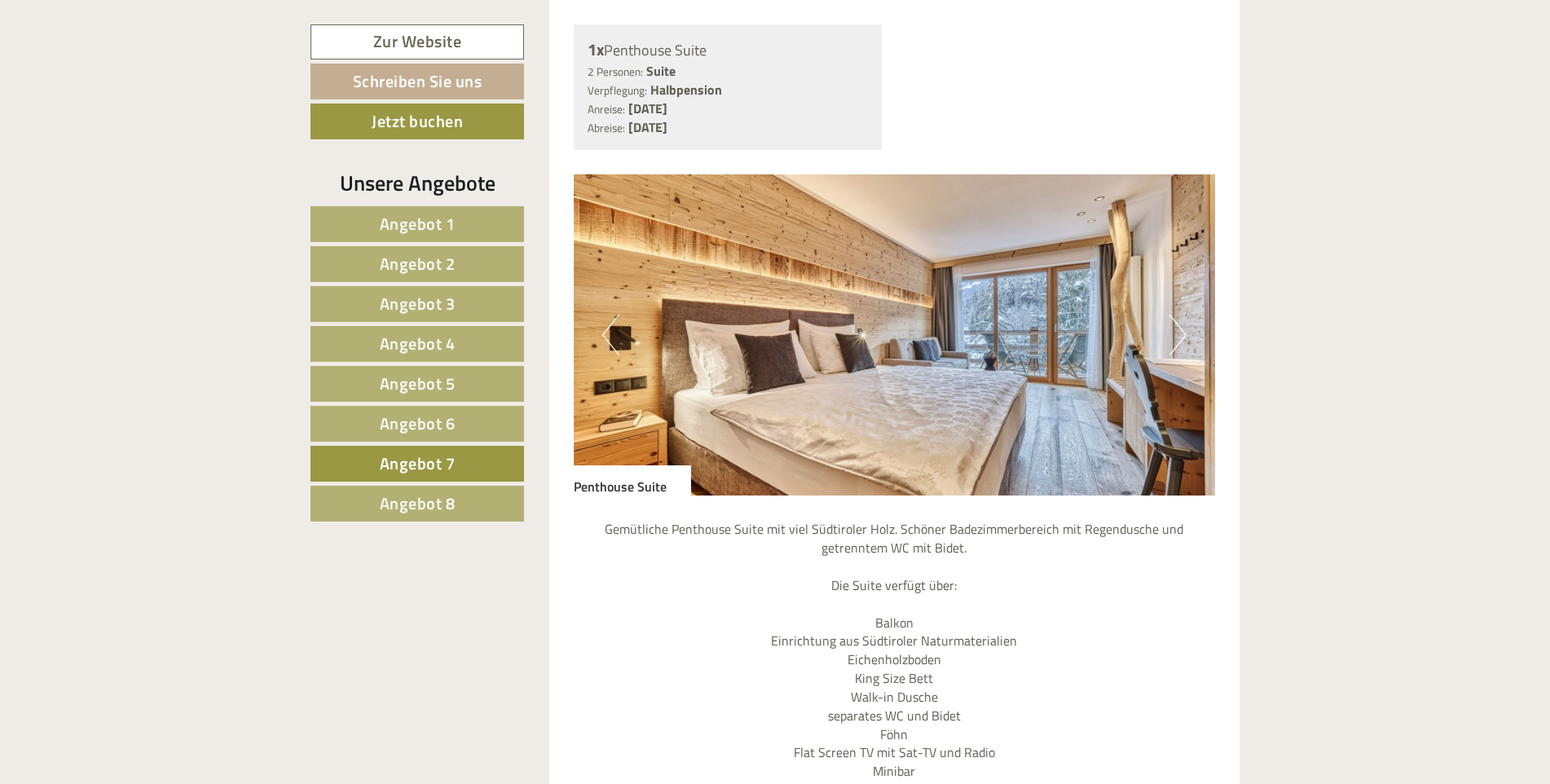
click at [426, 252] on span "Angebot 2" at bounding box center [418, 264] width 76 height 26
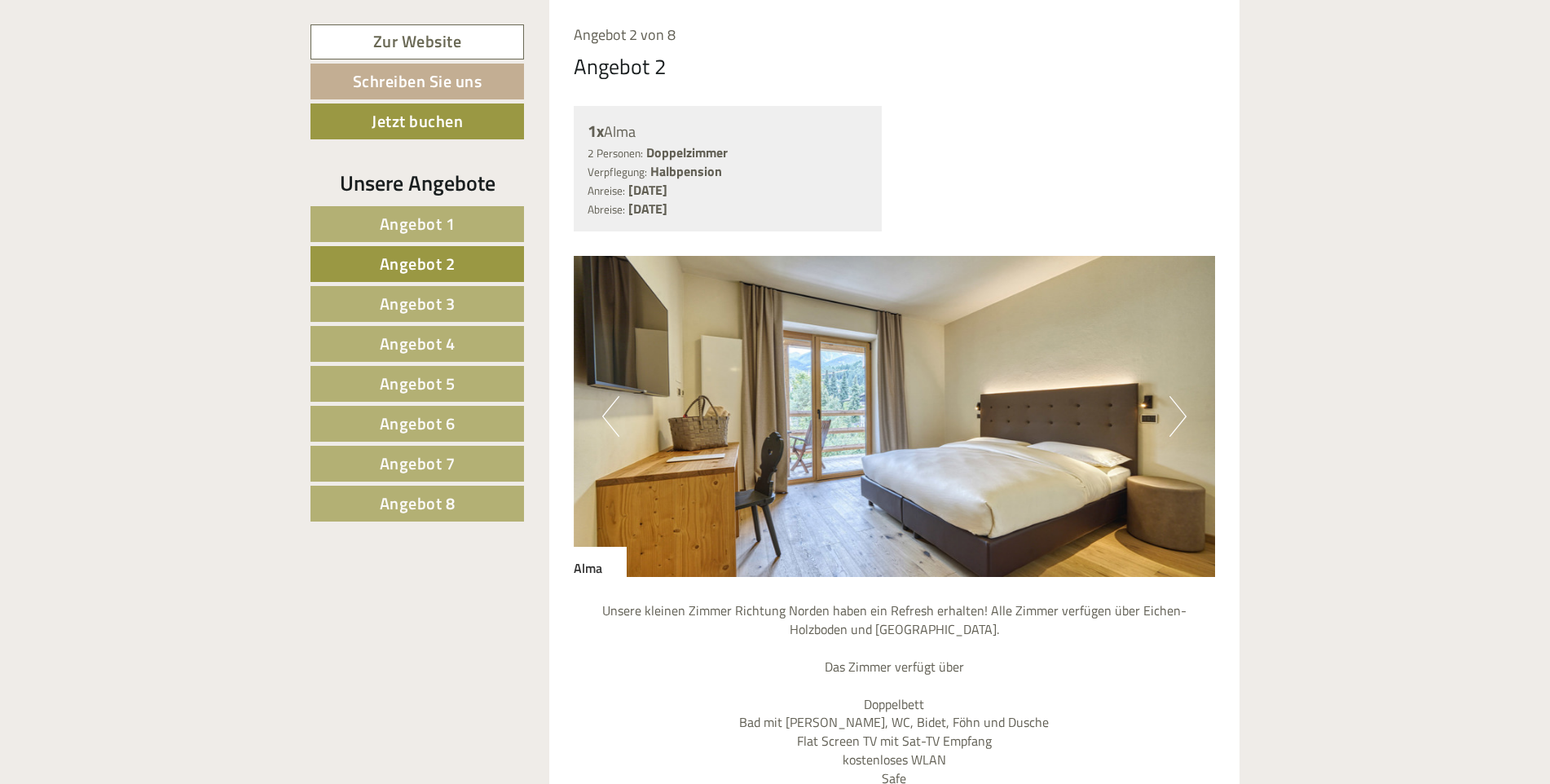
click at [1180, 410] on button "Next" at bounding box center [1178, 416] width 17 height 41
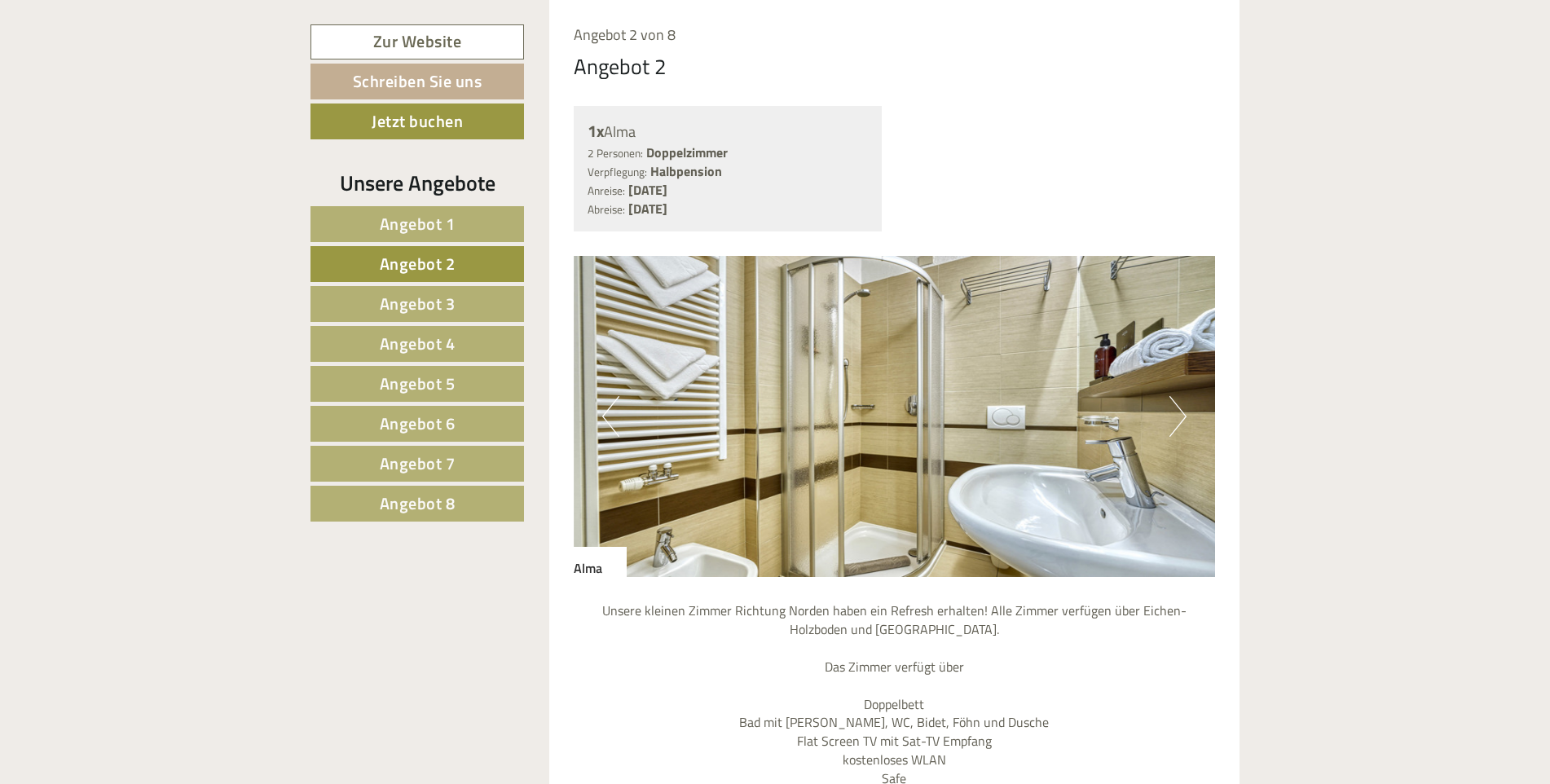
click at [1180, 410] on button "Next" at bounding box center [1178, 416] width 17 height 41
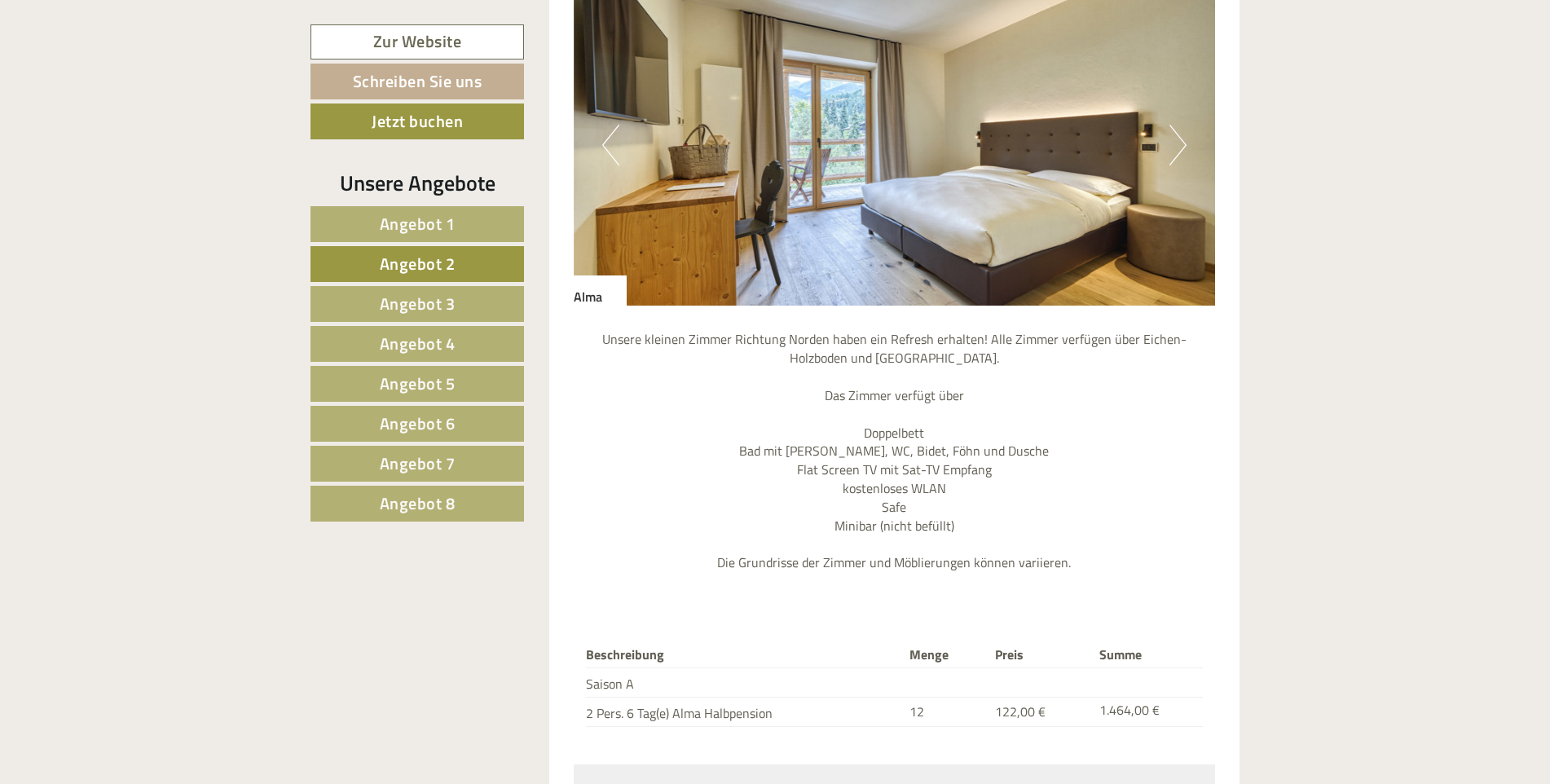
scroll to position [1571, 0]
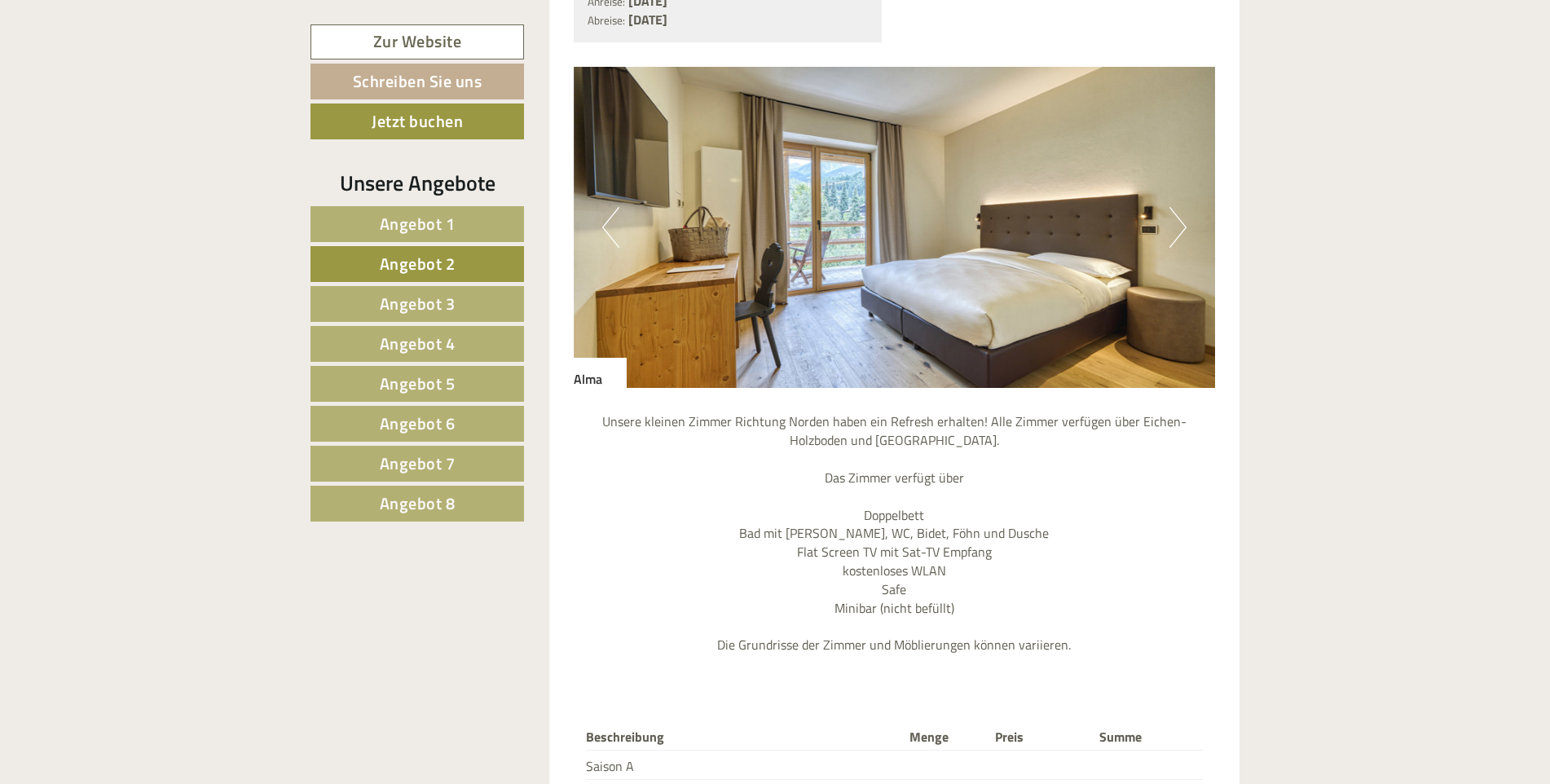
click at [413, 303] on span "Angebot 3" at bounding box center [418, 303] width 76 height 26
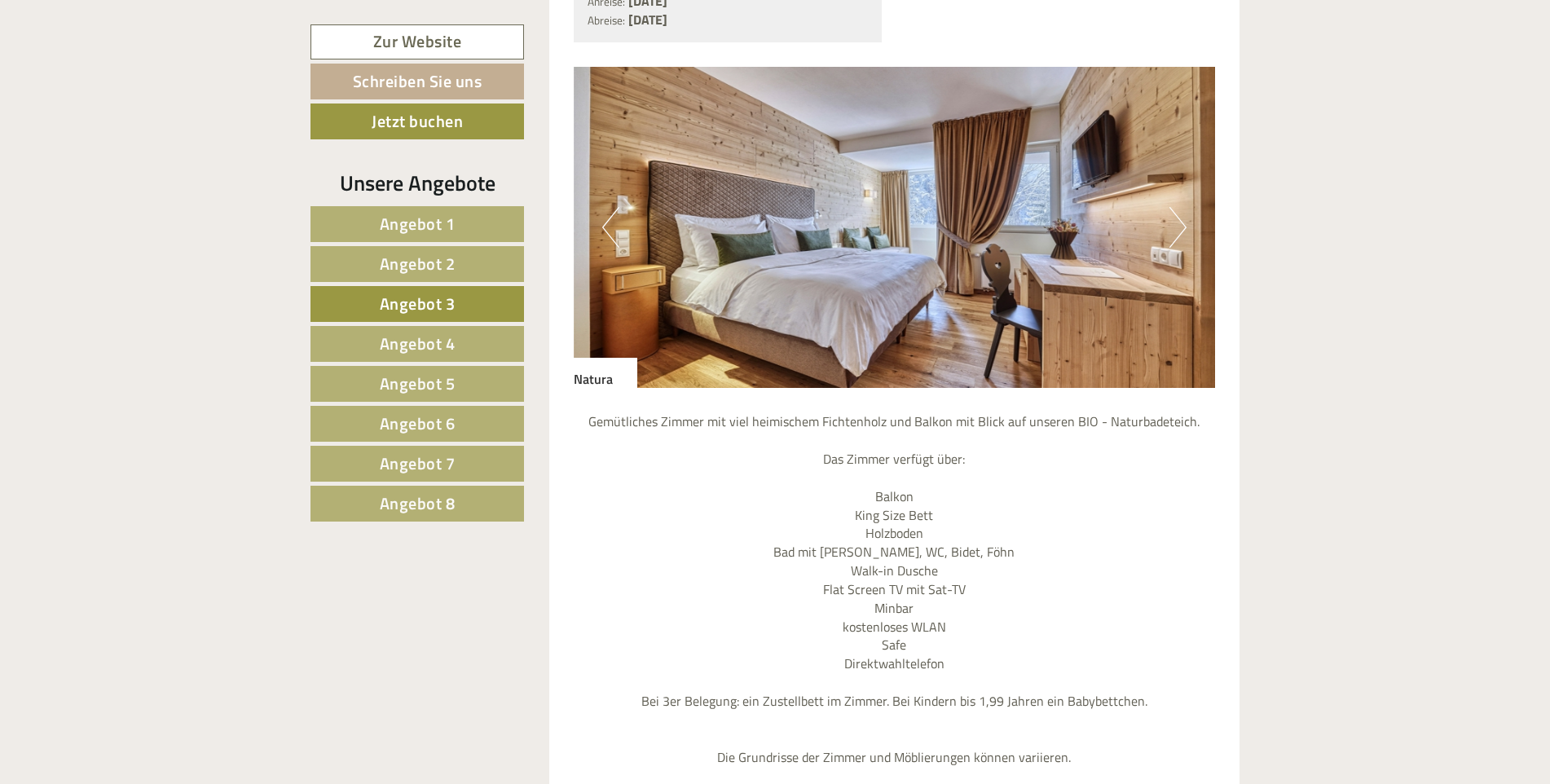
scroll to position [1383, 0]
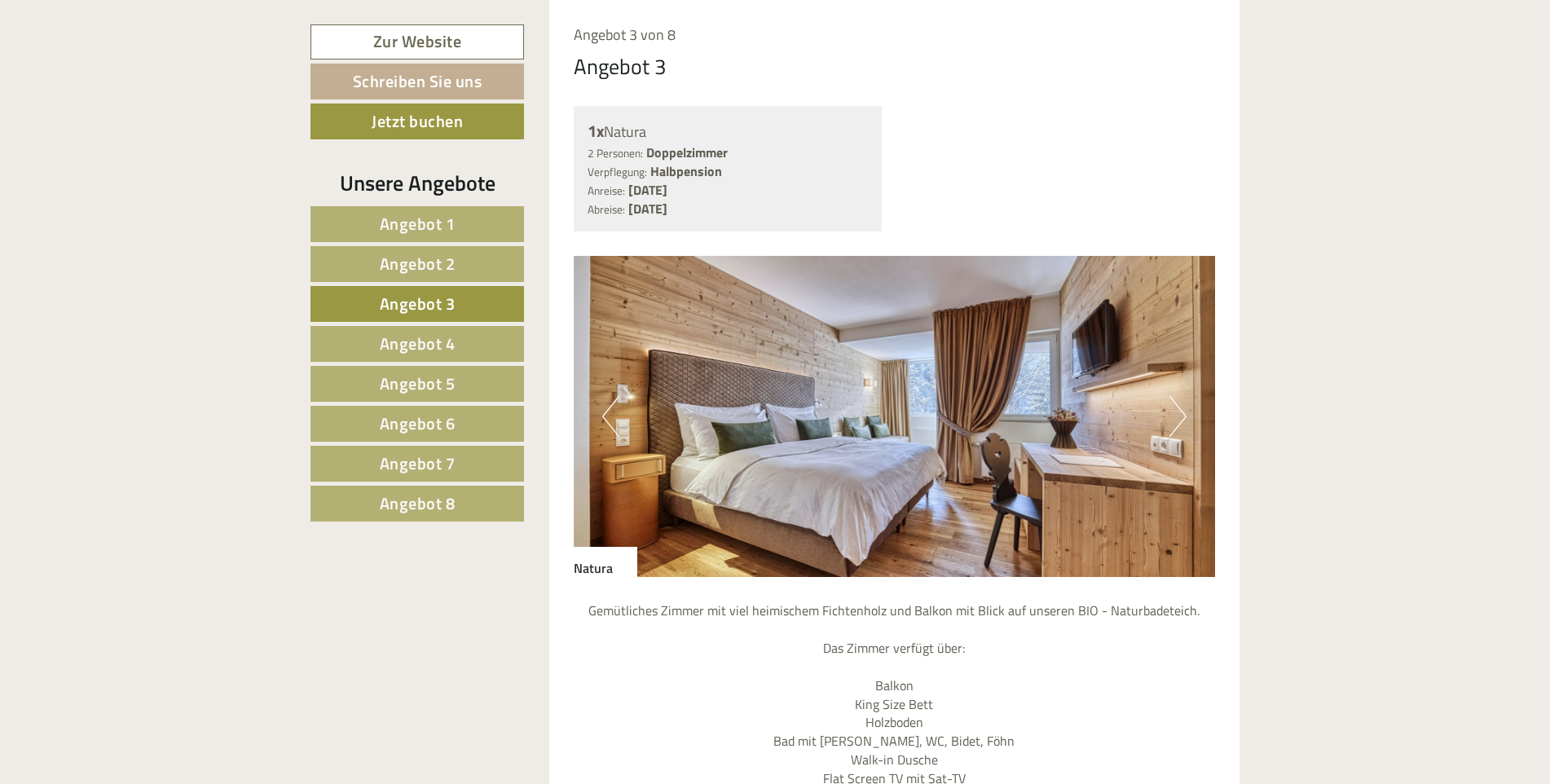
click at [407, 338] on span "Angebot 4" at bounding box center [418, 344] width 76 height 26
